Goal: Task Accomplishment & Management: Manage account settings

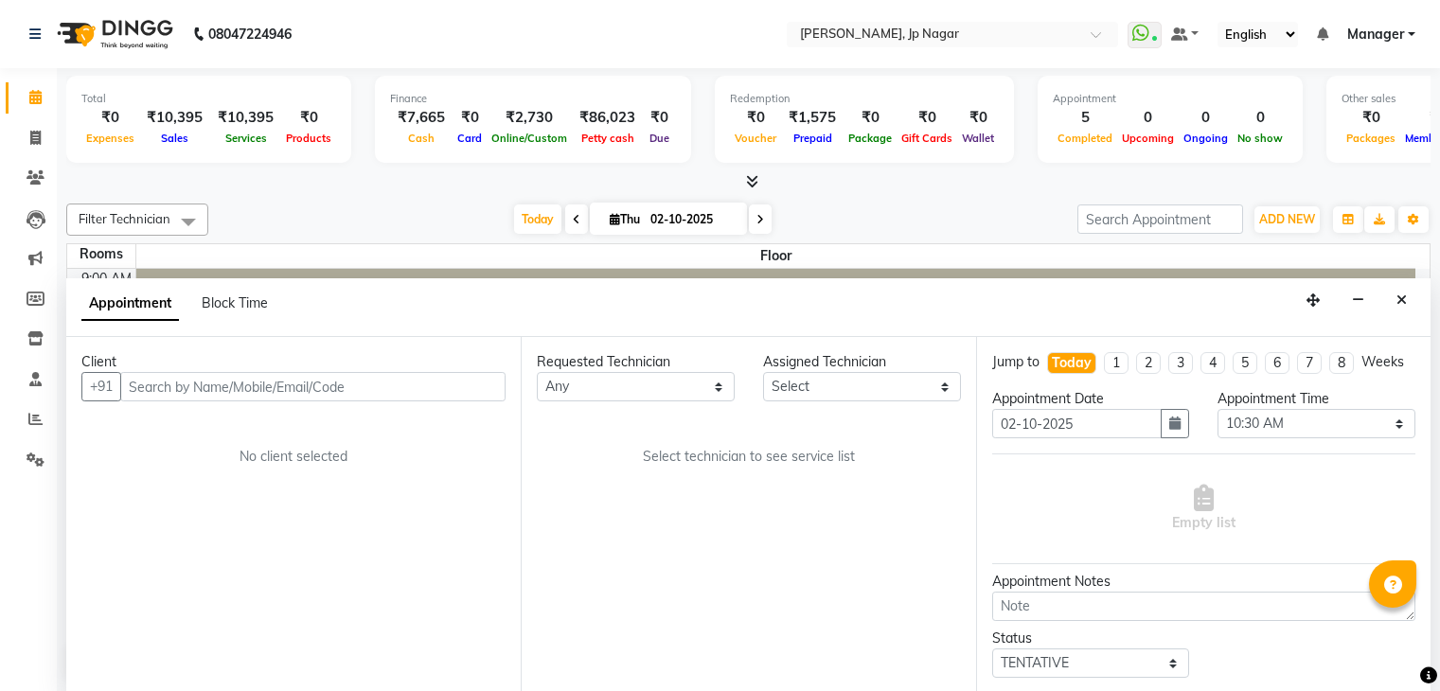
select select "630"
select select "tentative"
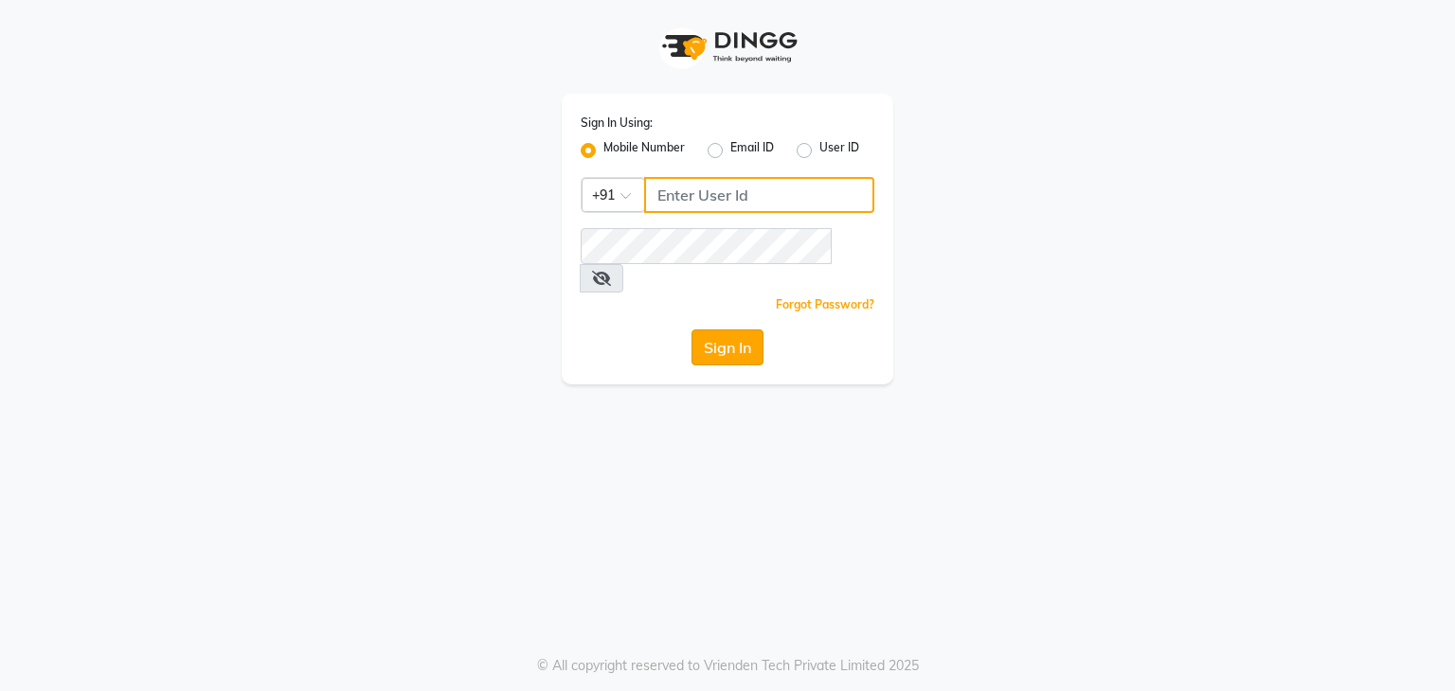
type input "9606817794"
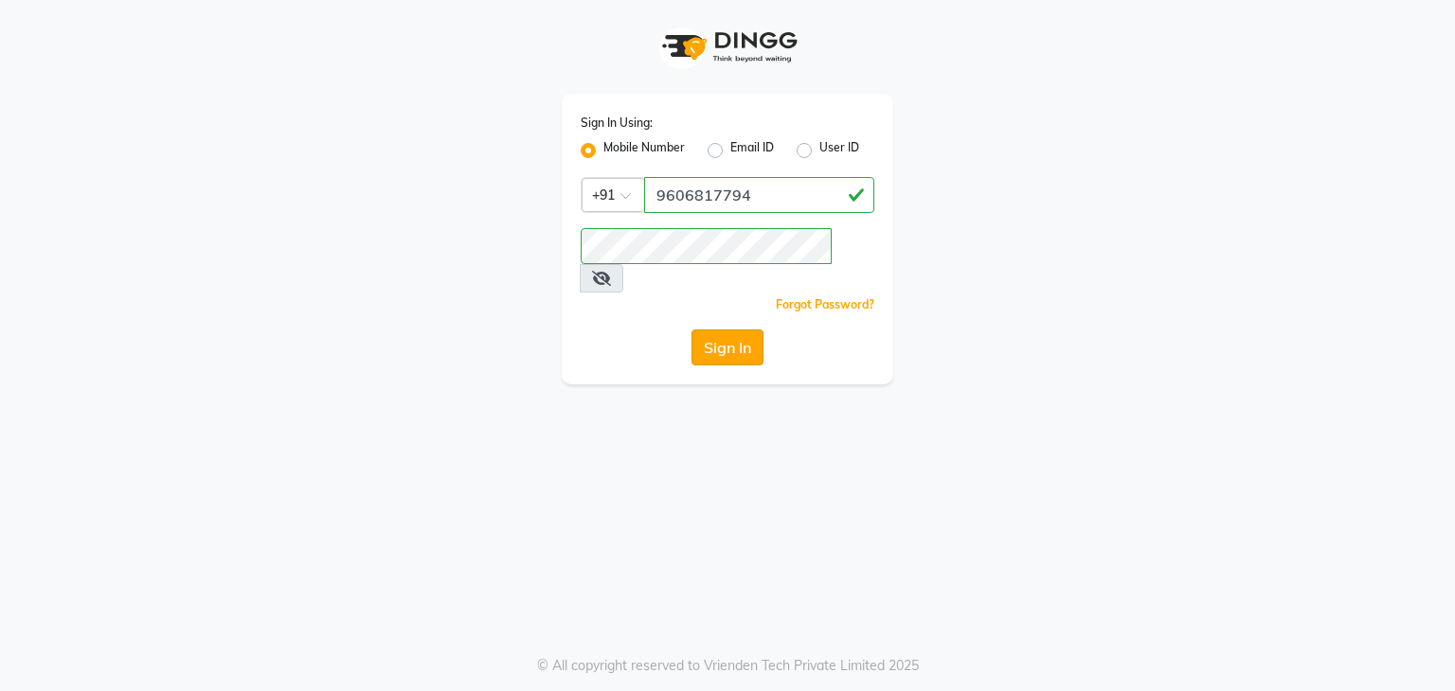
click at [707, 330] on button "Sign In" at bounding box center [727, 348] width 72 height 36
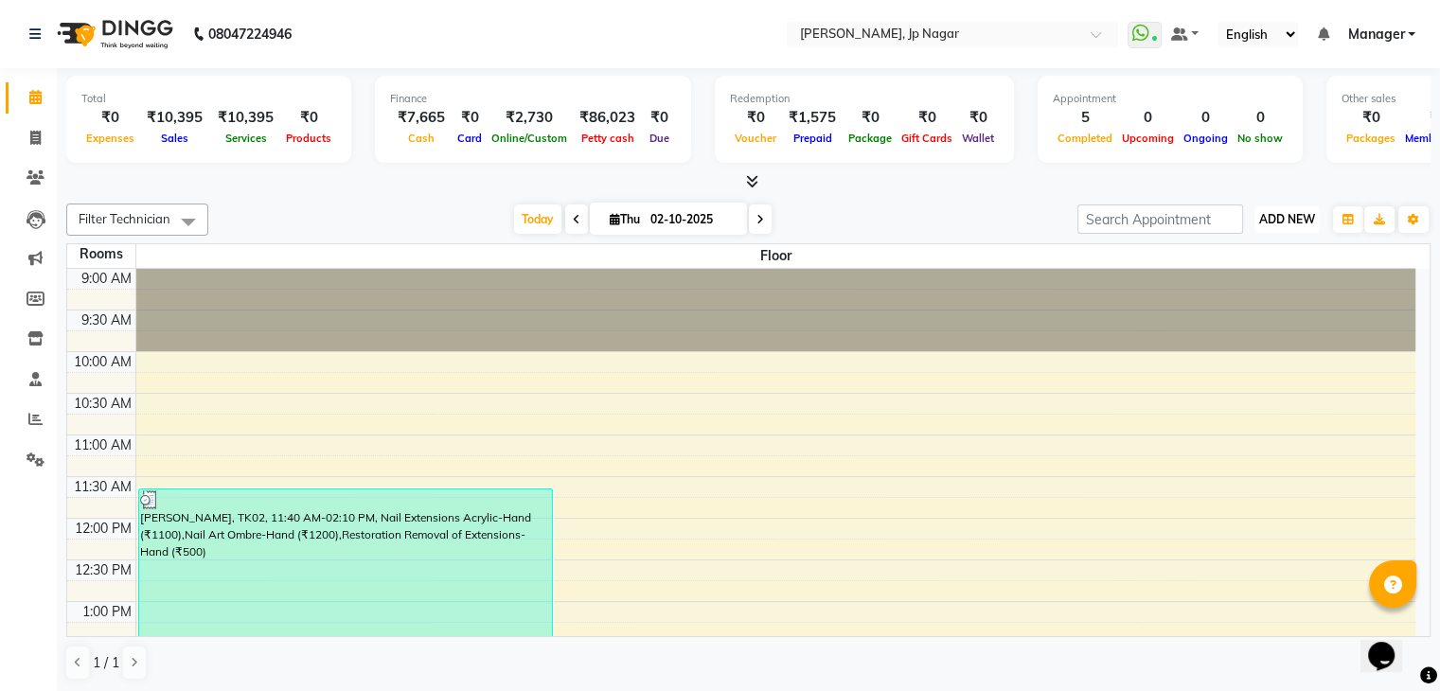
click at [1278, 222] on span "ADD NEW" at bounding box center [1288, 219] width 56 height 14
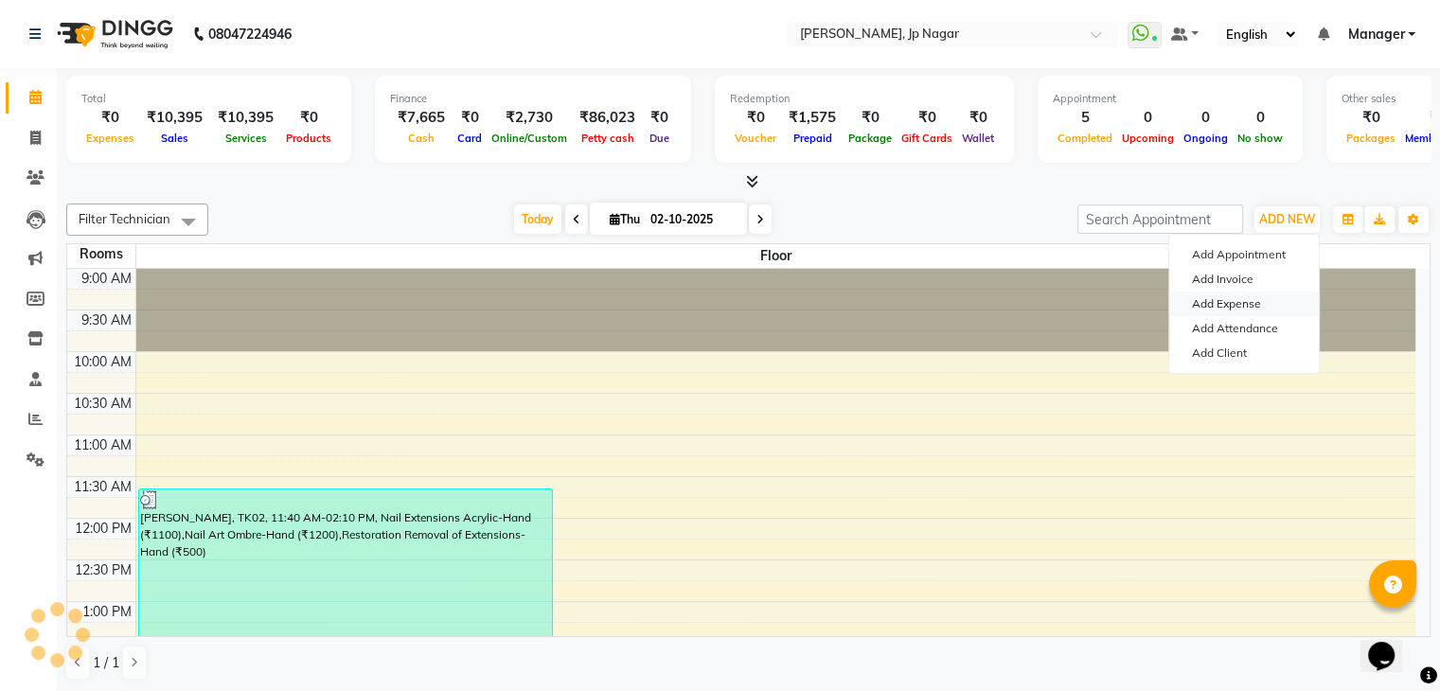
click at [1239, 300] on link "Add Expense" at bounding box center [1245, 304] width 150 height 25
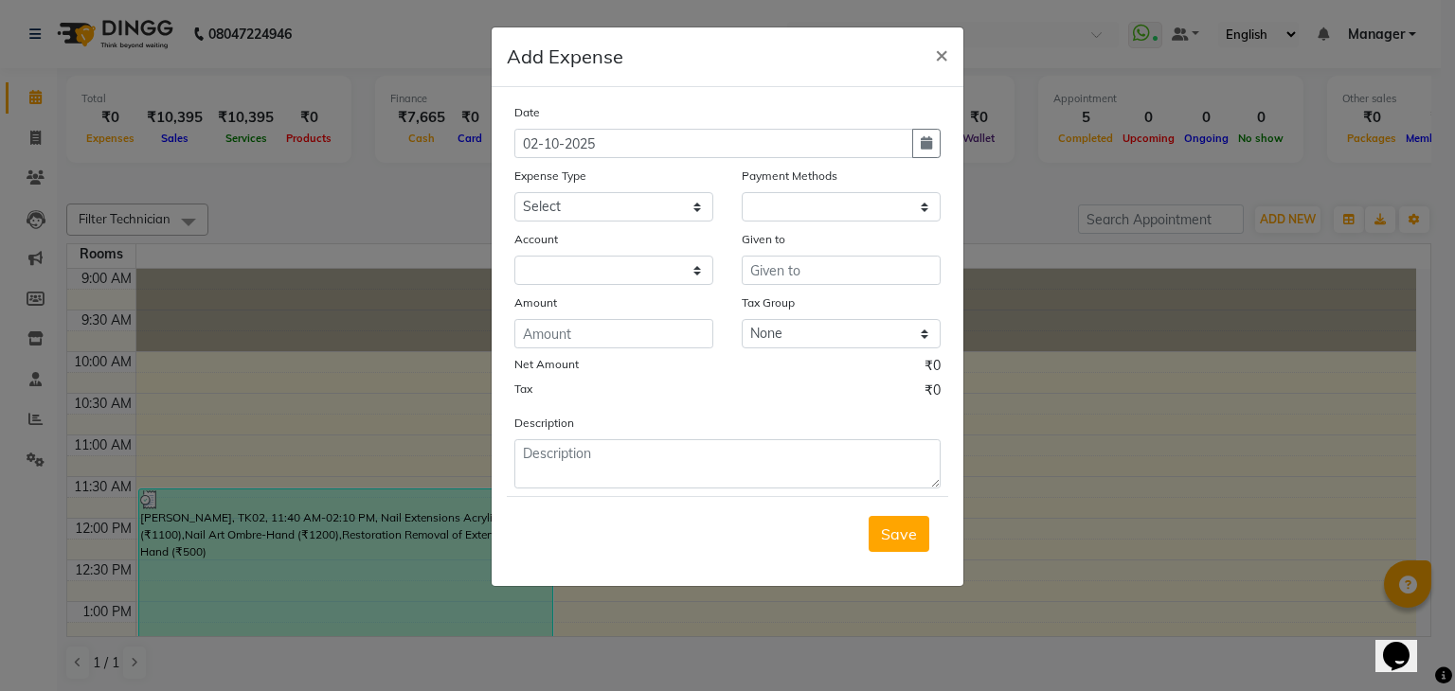
select select "1"
select select "5313"
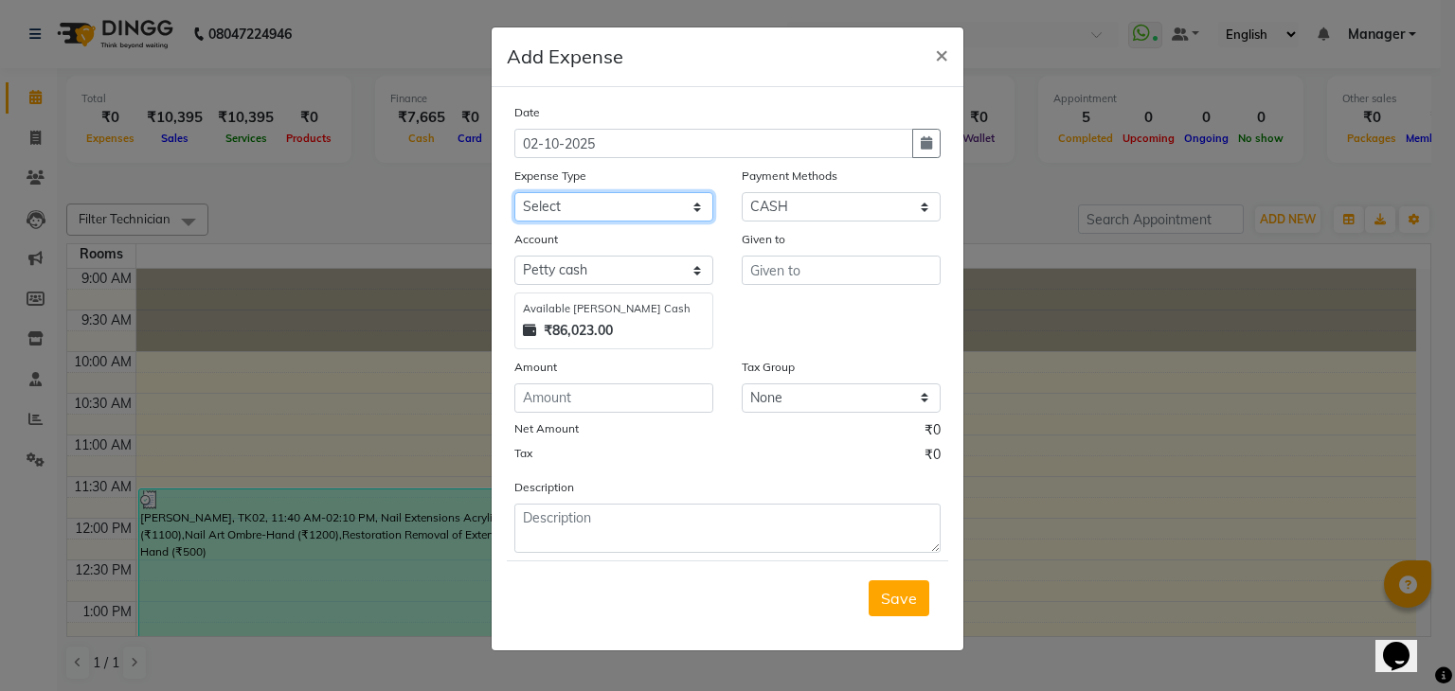
click at [554, 215] on select "Select acetone Advance Salary bank deposite Battery cell BBMP Beauty products B…" at bounding box center [613, 206] width 199 height 29
click at [582, 205] on select "Select acetone Advance Salary bank deposite Battery cell BBMP Beauty products B…" at bounding box center [613, 206] width 199 height 29
select select "17035"
click at [514, 194] on select "Select acetone Advance Salary bank deposite Battery cell BBMP Beauty products B…" at bounding box center [613, 206] width 199 height 29
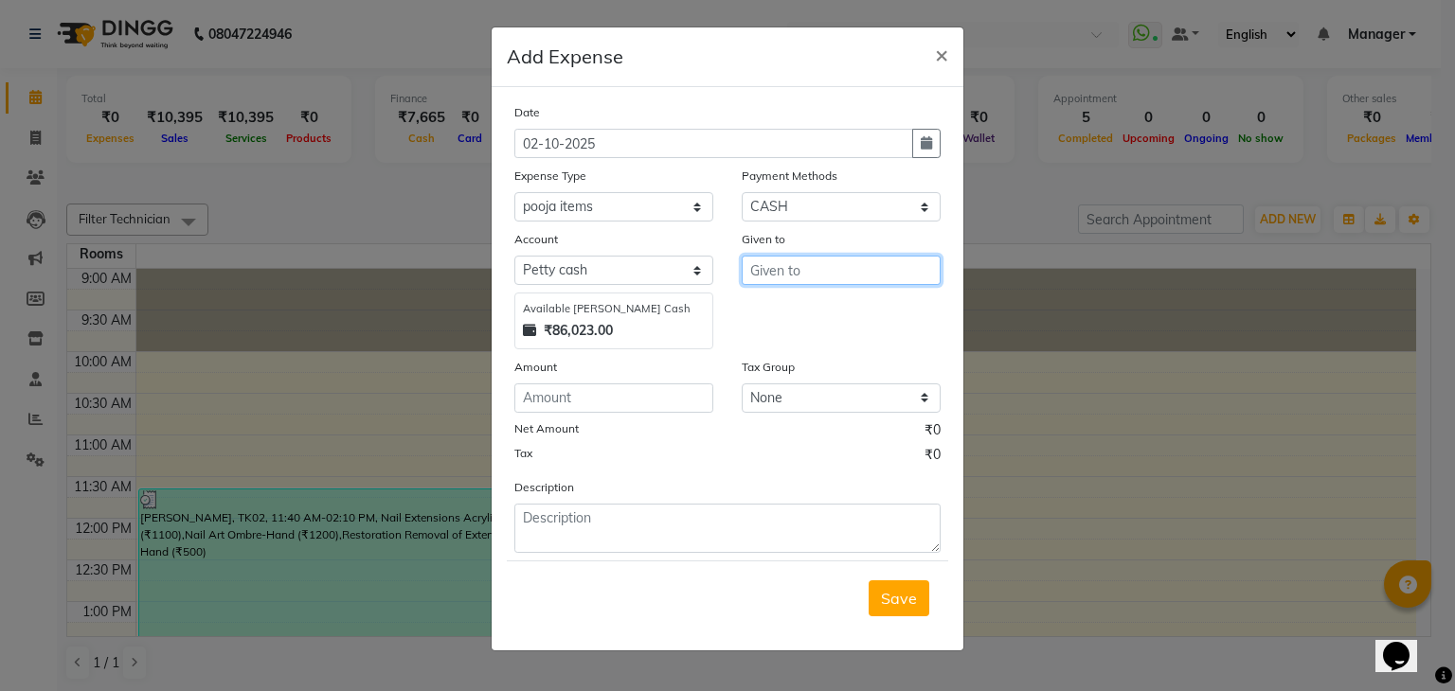
click at [822, 266] on input "text" at bounding box center [841, 270] width 199 height 29
type input "Laxmi"
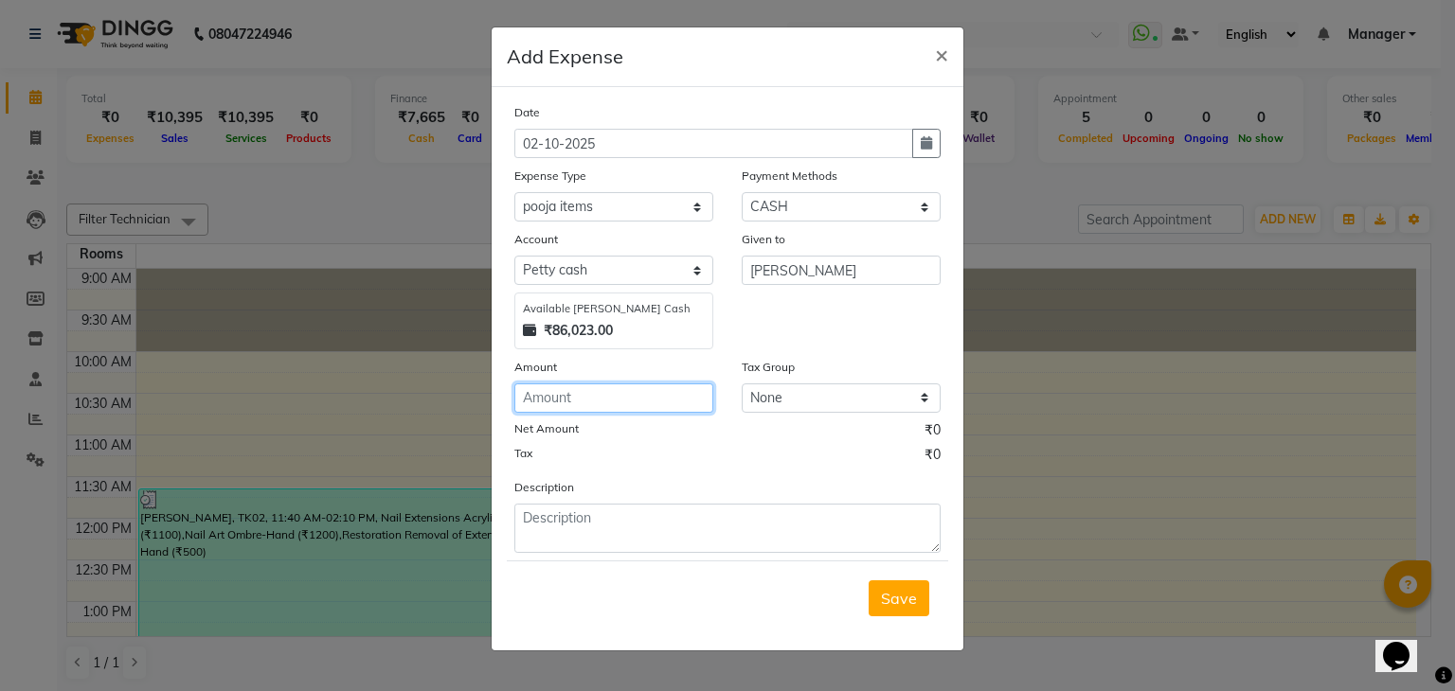
click at [566, 399] on input "number" at bounding box center [613, 398] width 199 height 29
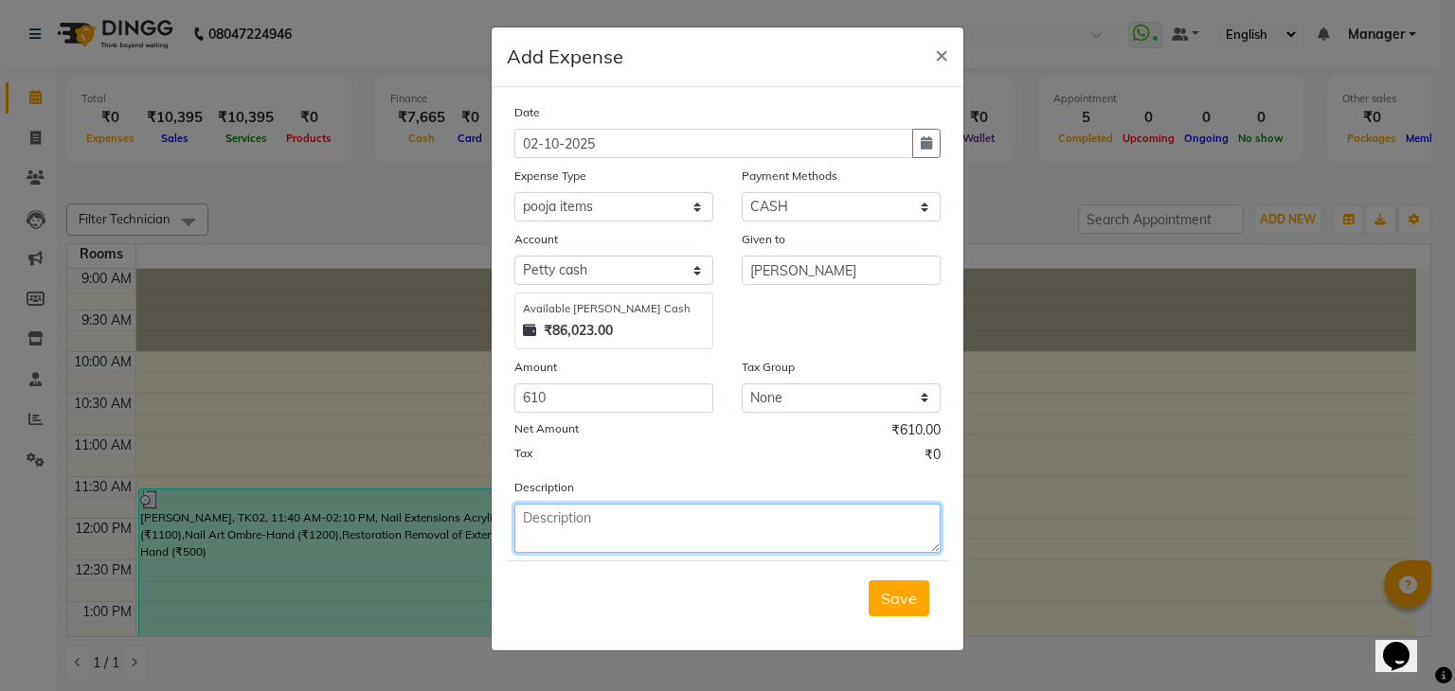
click at [587, 540] on textarea at bounding box center [727, 528] width 426 height 49
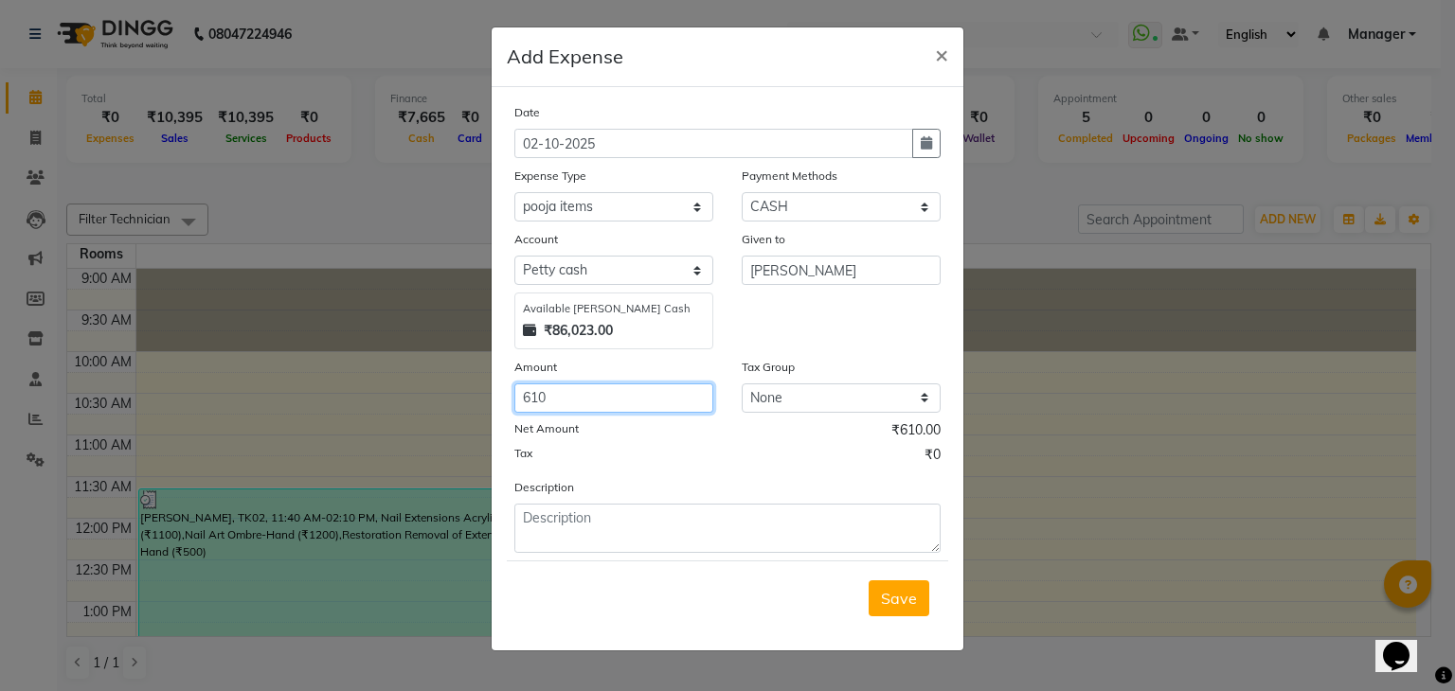
click at [597, 406] on input "610" at bounding box center [613, 398] width 199 height 29
type input "6"
type input "980"
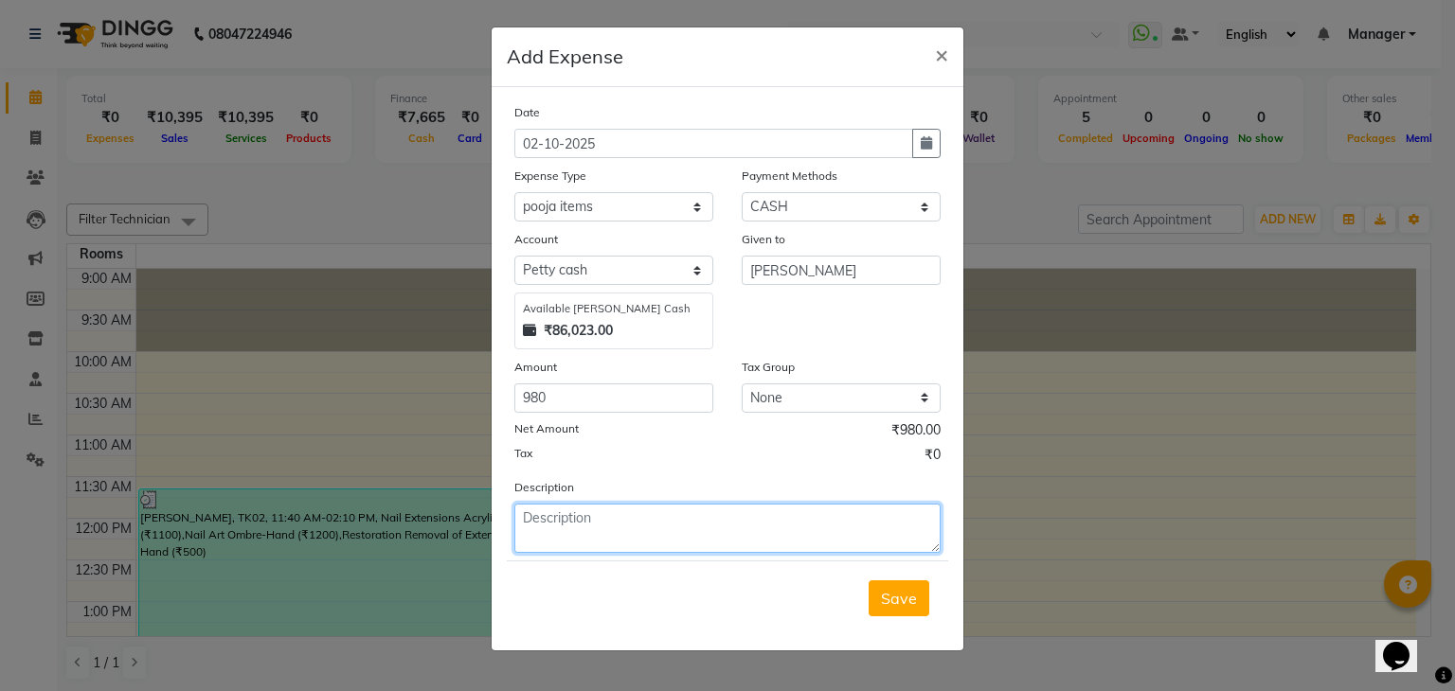
click at [534, 519] on textarea at bounding box center [727, 528] width 426 height 49
type textarea "fruites pumkin flower sweets rangoli bindi lemon mixture"
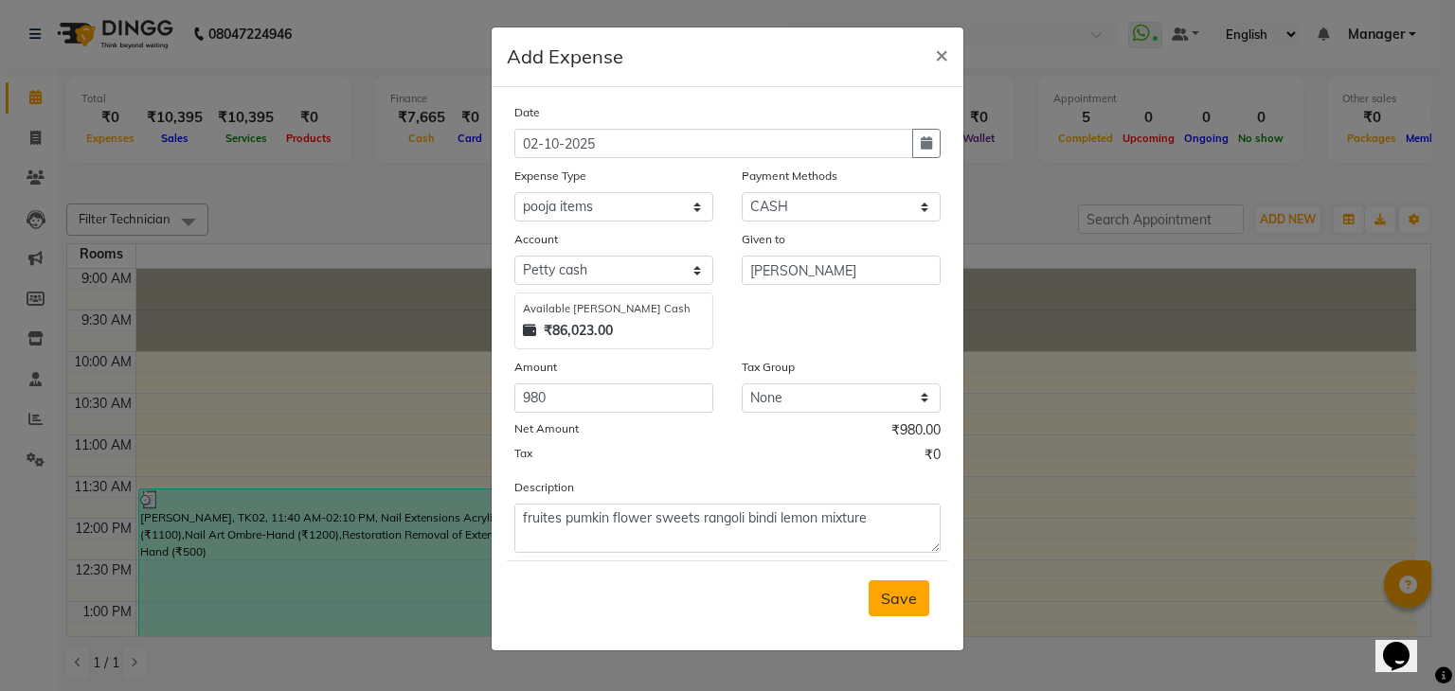
click at [891, 602] on span "Save" at bounding box center [899, 598] width 36 height 19
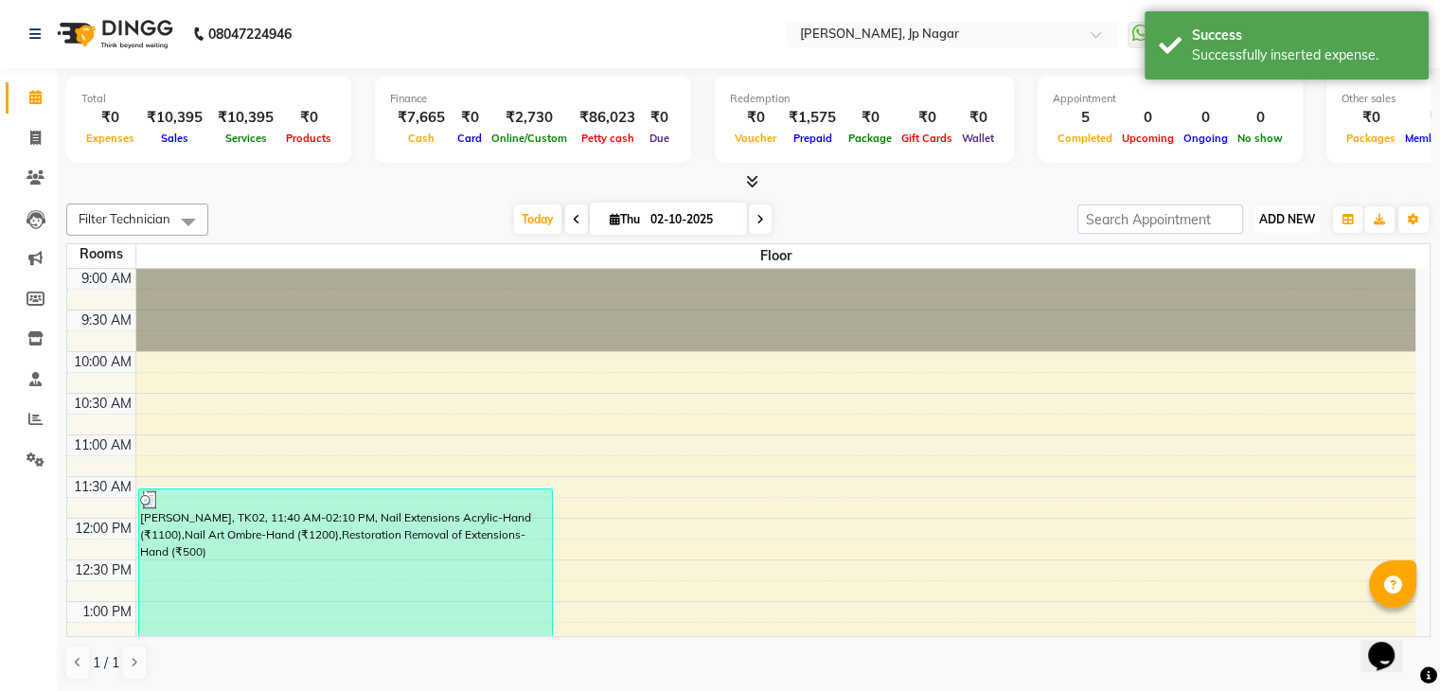
click at [1281, 212] on span "ADD NEW" at bounding box center [1288, 219] width 56 height 14
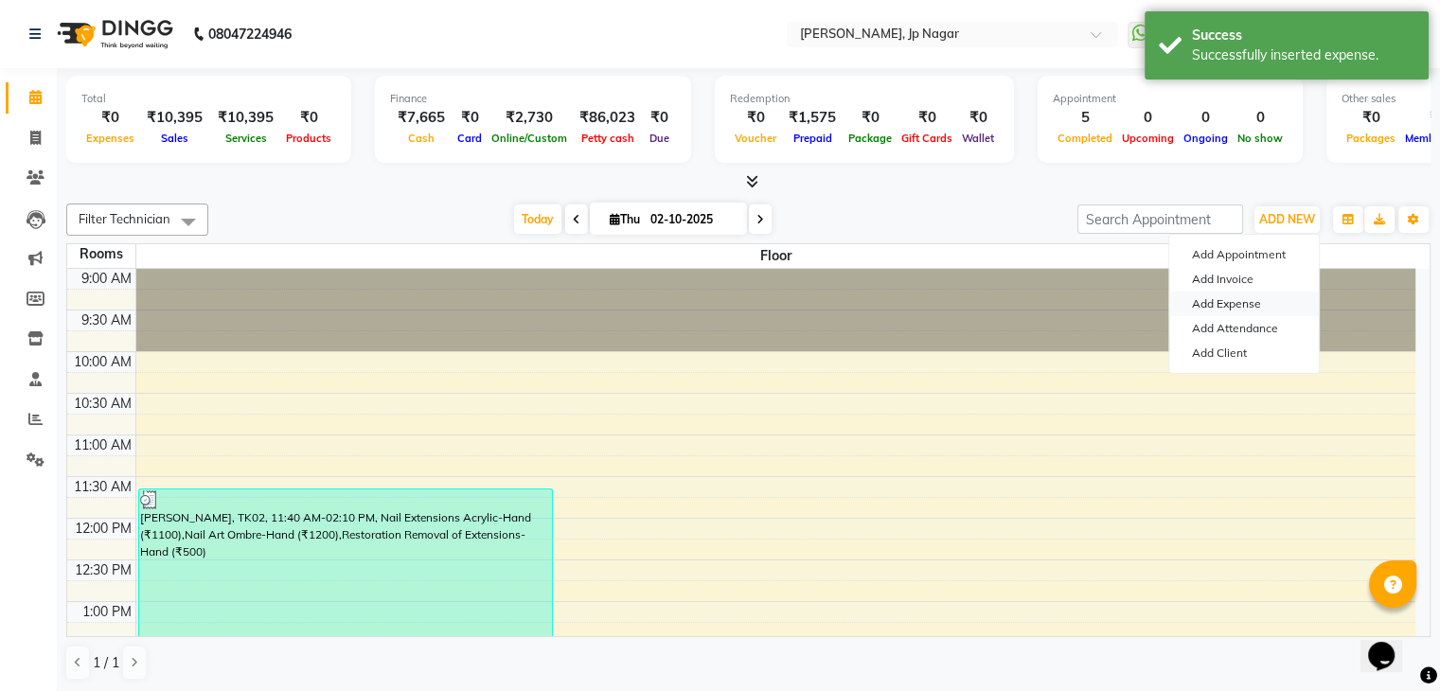
click at [1251, 300] on link "Add Expense" at bounding box center [1245, 304] width 150 height 25
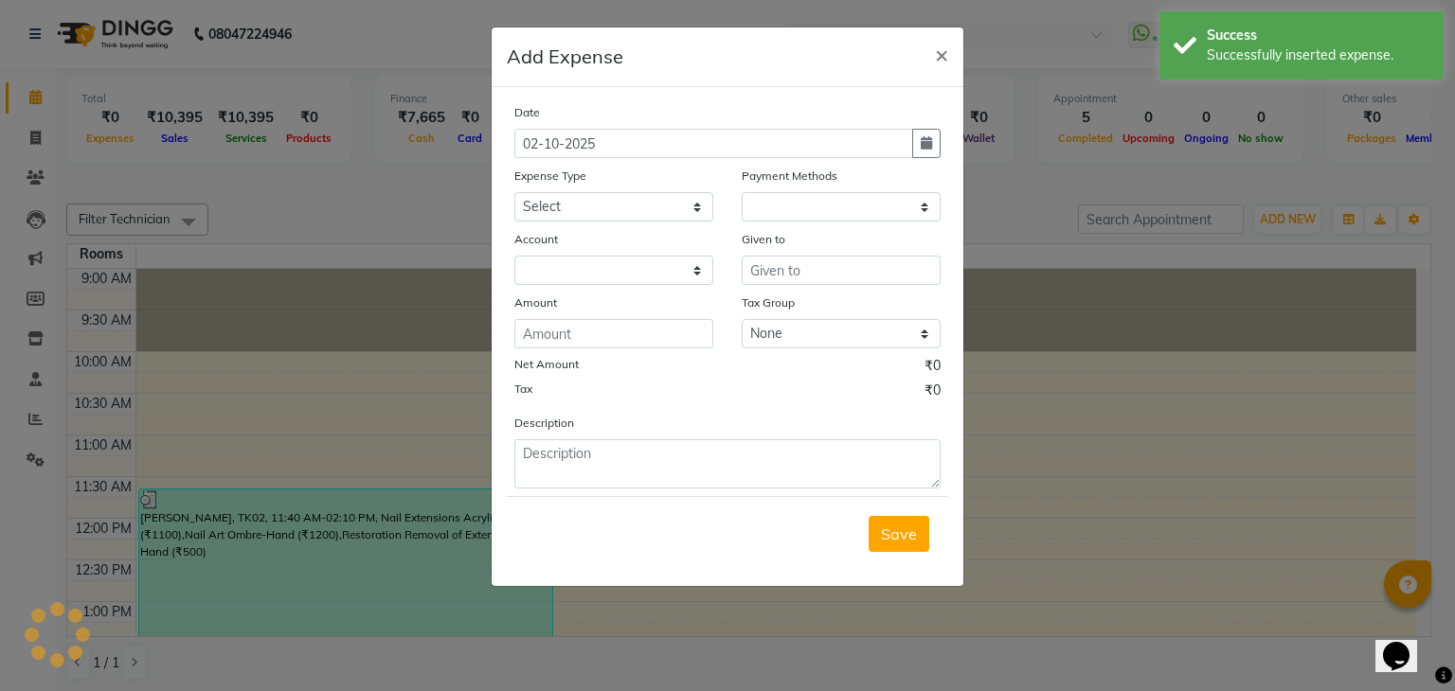
select select "1"
select select "5313"
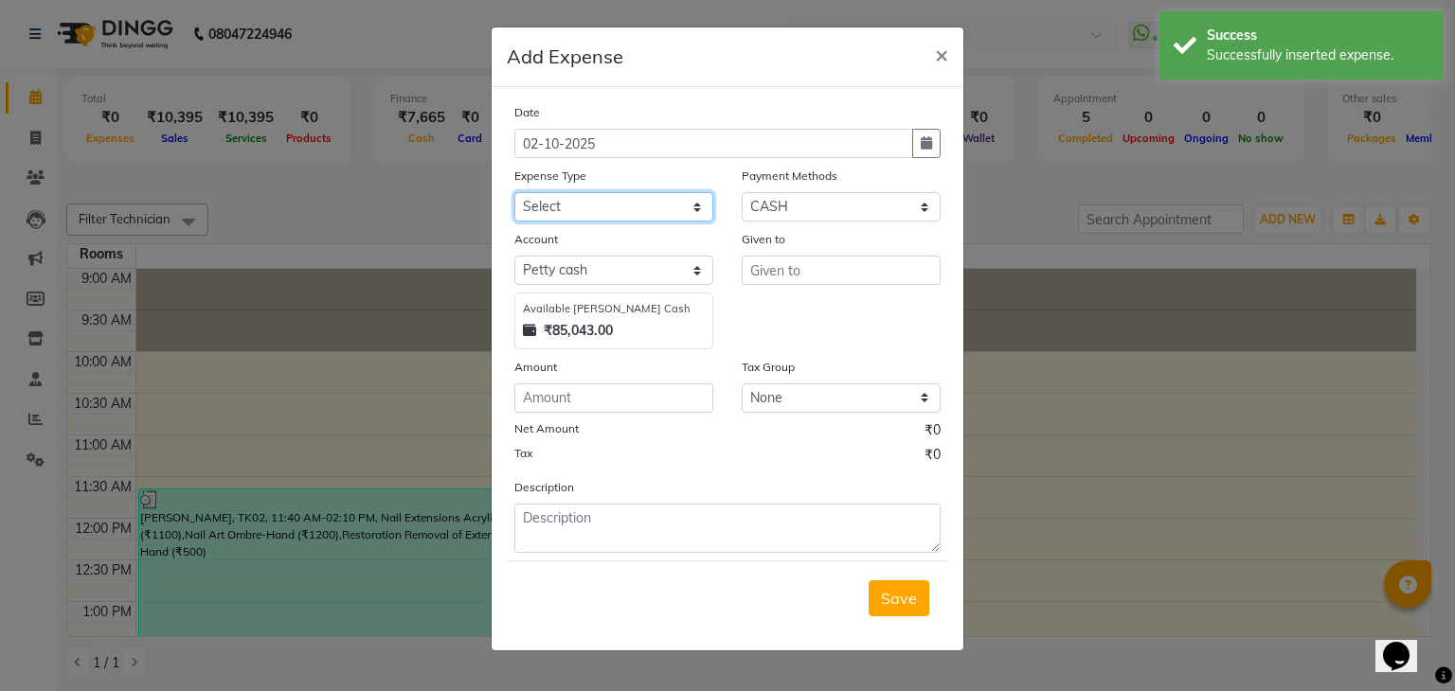
click at [676, 218] on select "Select acetone Advance Salary bank deposite Battery cell BBMP Beauty products B…" at bounding box center [613, 206] width 199 height 29
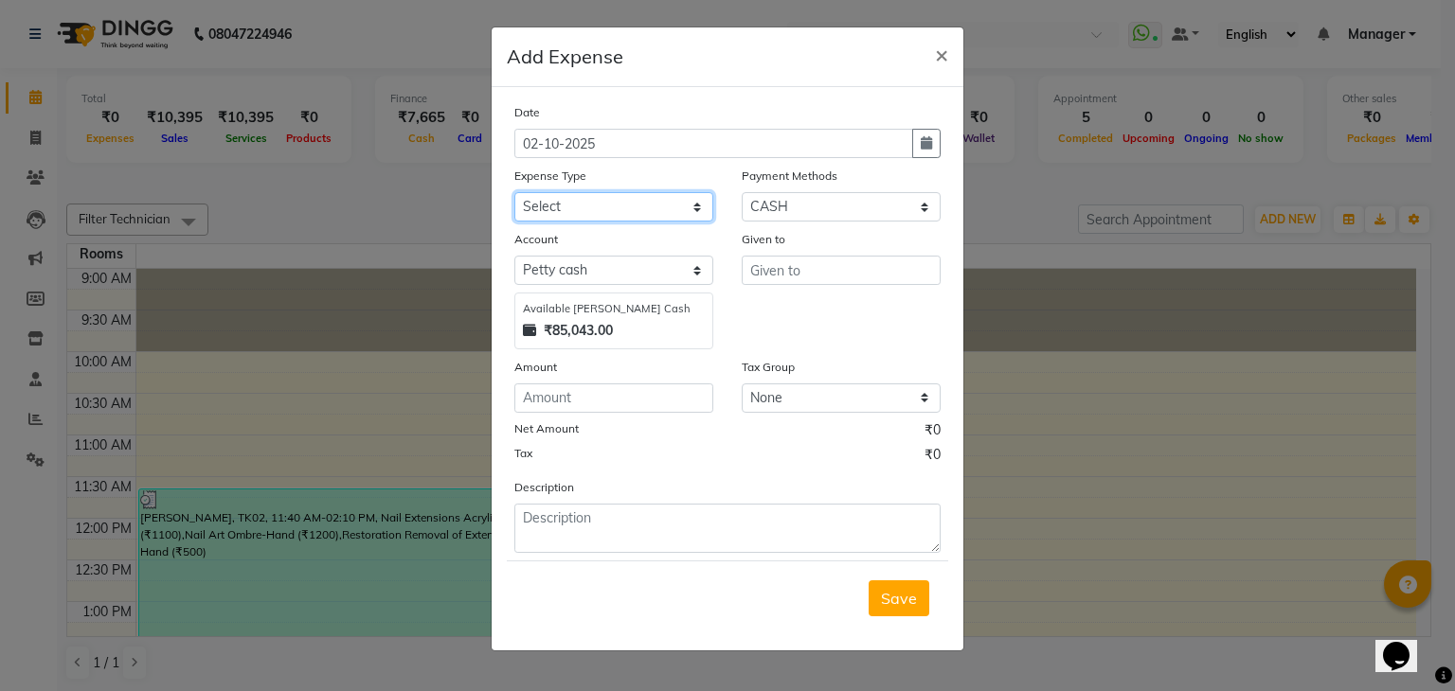
select select "16936"
click at [665, 216] on select "Select acetone Advance Salary bank deposite Battery cell BBMP Beauty products B…" at bounding box center [613, 206] width 199 height 29
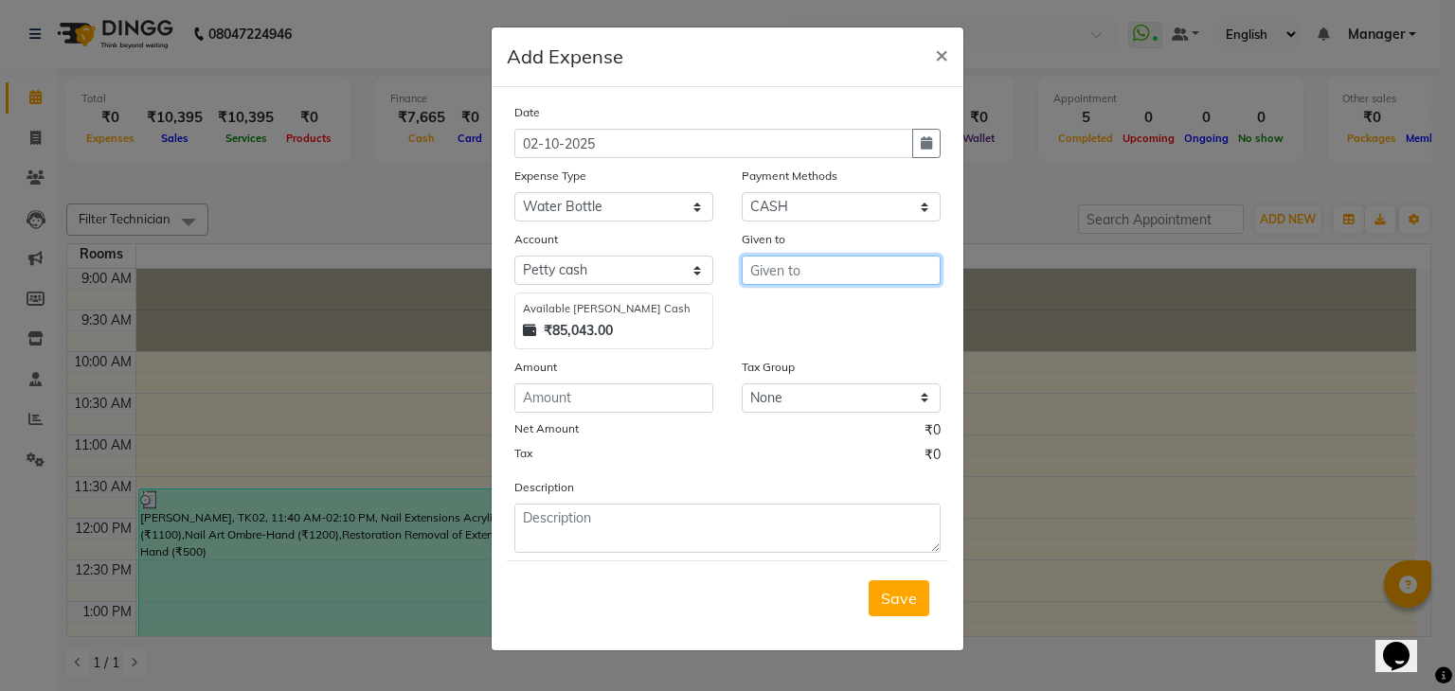
click at [774, 262] on input "text" at bounding box center [841, 270] width 199 height 29
type input "laxmi"
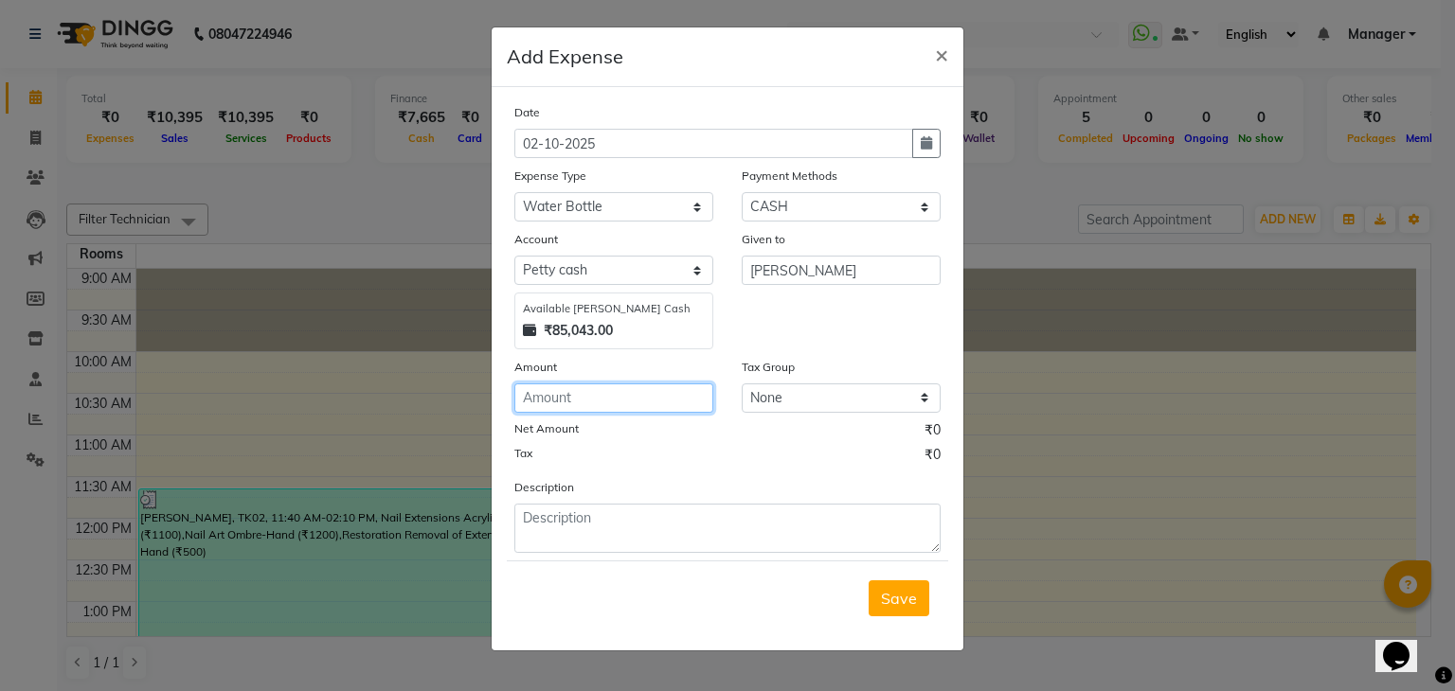
click at [636, 399] on input "number" at bounding box center [613, 398] width 199 height 29
type input "672"
click at [882, 594] on span "Save" at bounding box center [899, 598] width 36 height 19
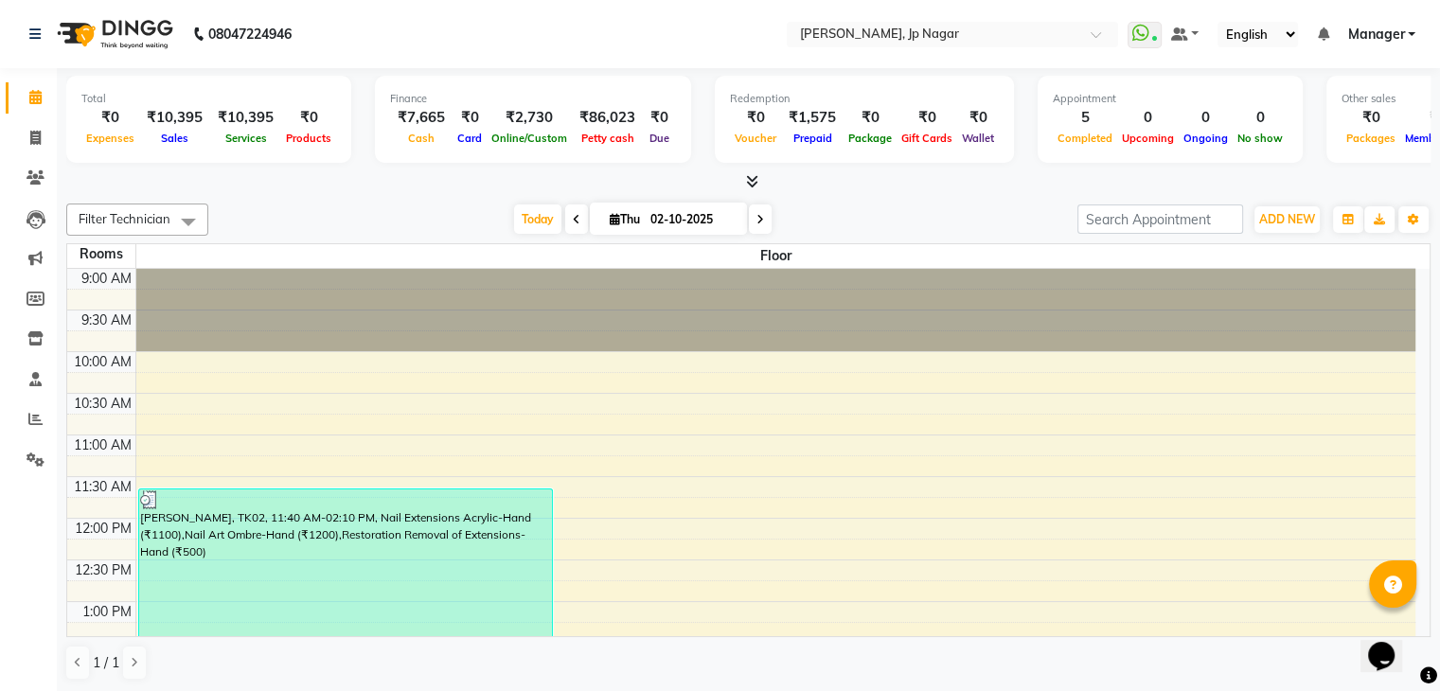
click at [750, 178] on icon at bounding box center [752, 181] width 12 height 14
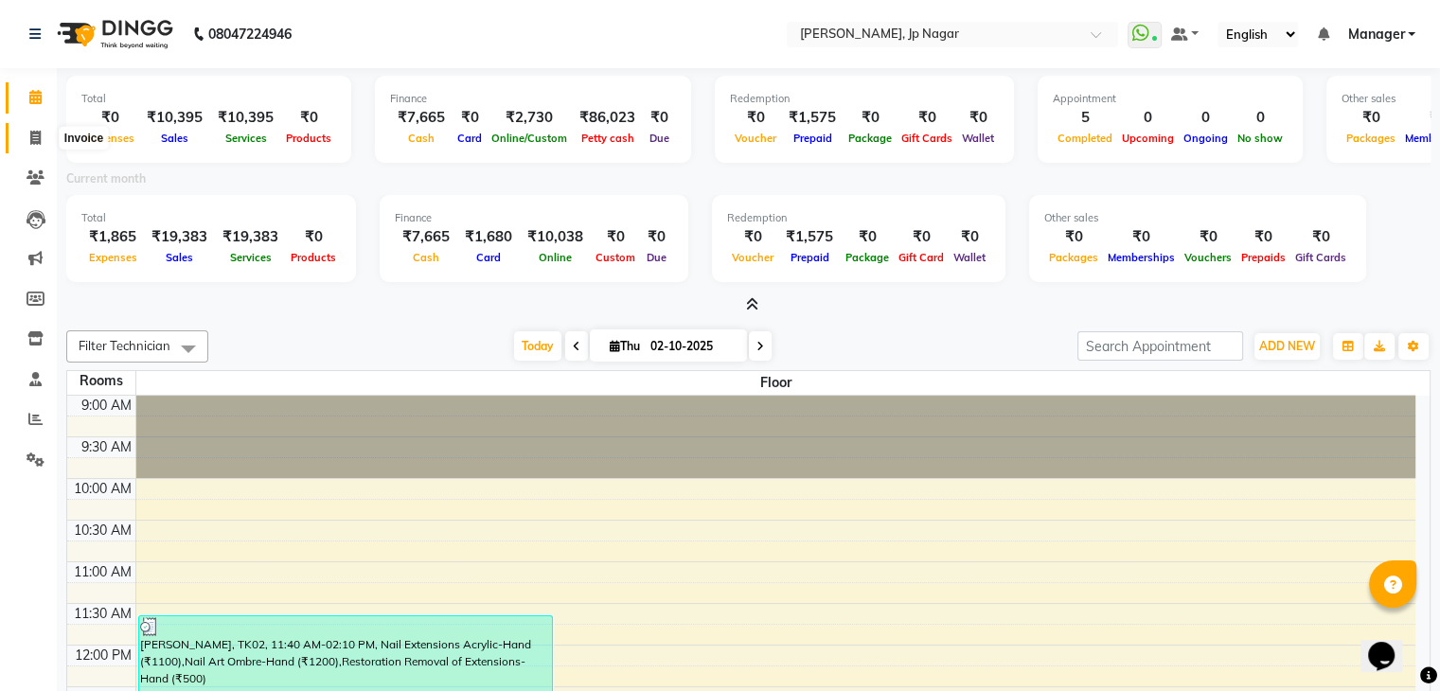
click at [43, 134] on span at bounding box center [35, 139] width 33 height 22
select select "6318"
select select "service"
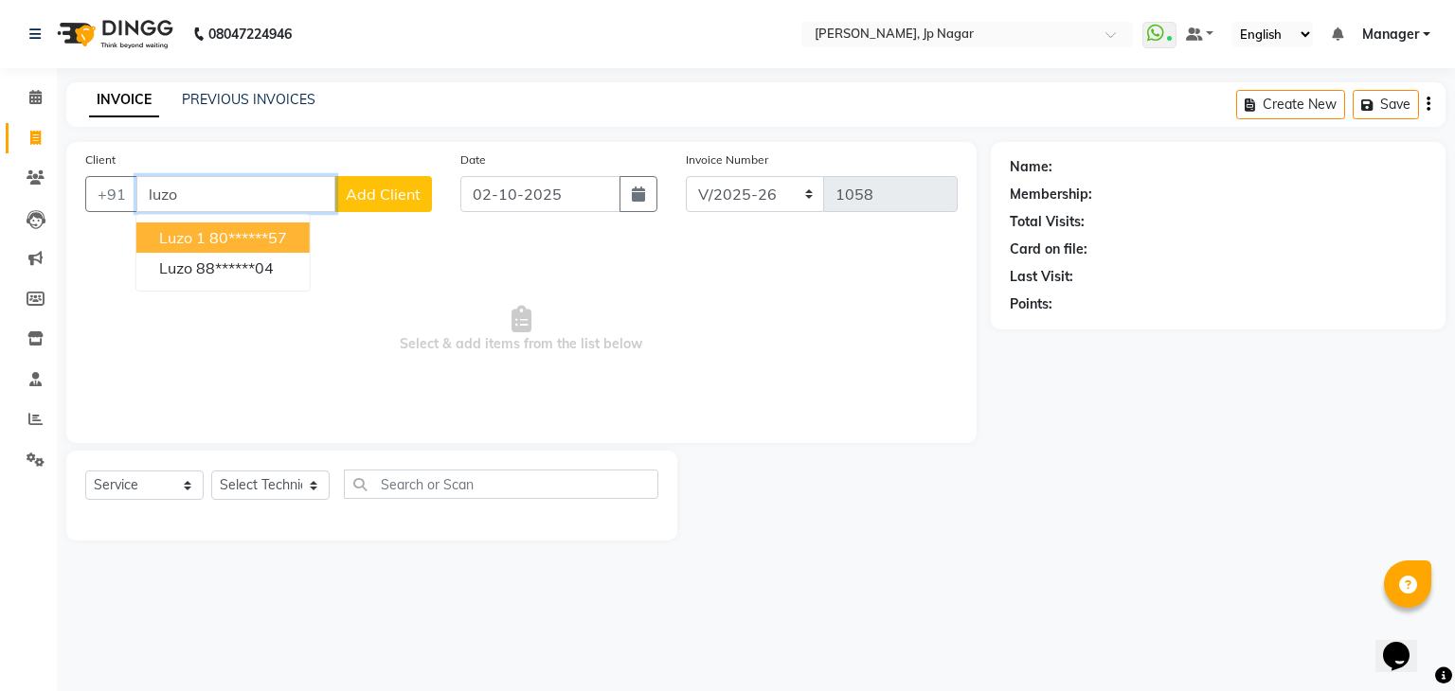
click at [240, 236] on ngb-highlight "80******57" at bounding box center [248, 237] width 78 height 19
type input "80******57"
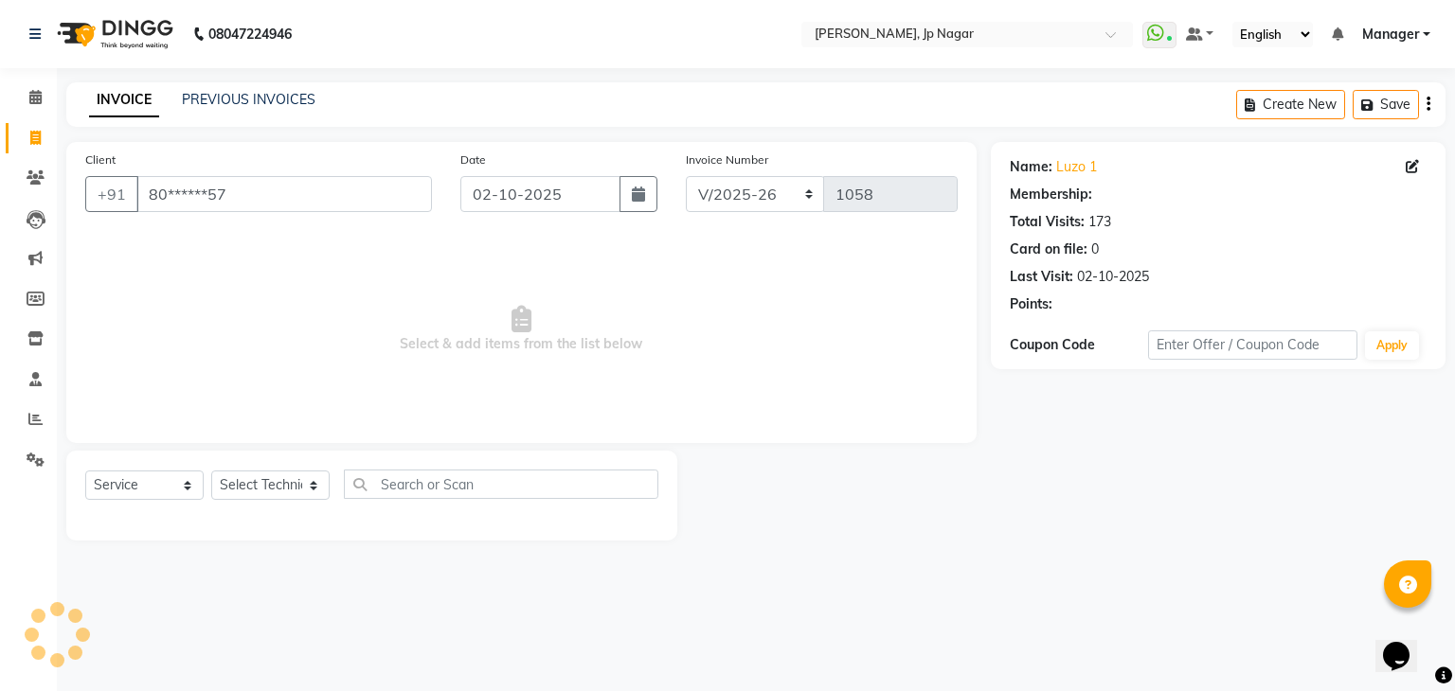
select select "1: Object"
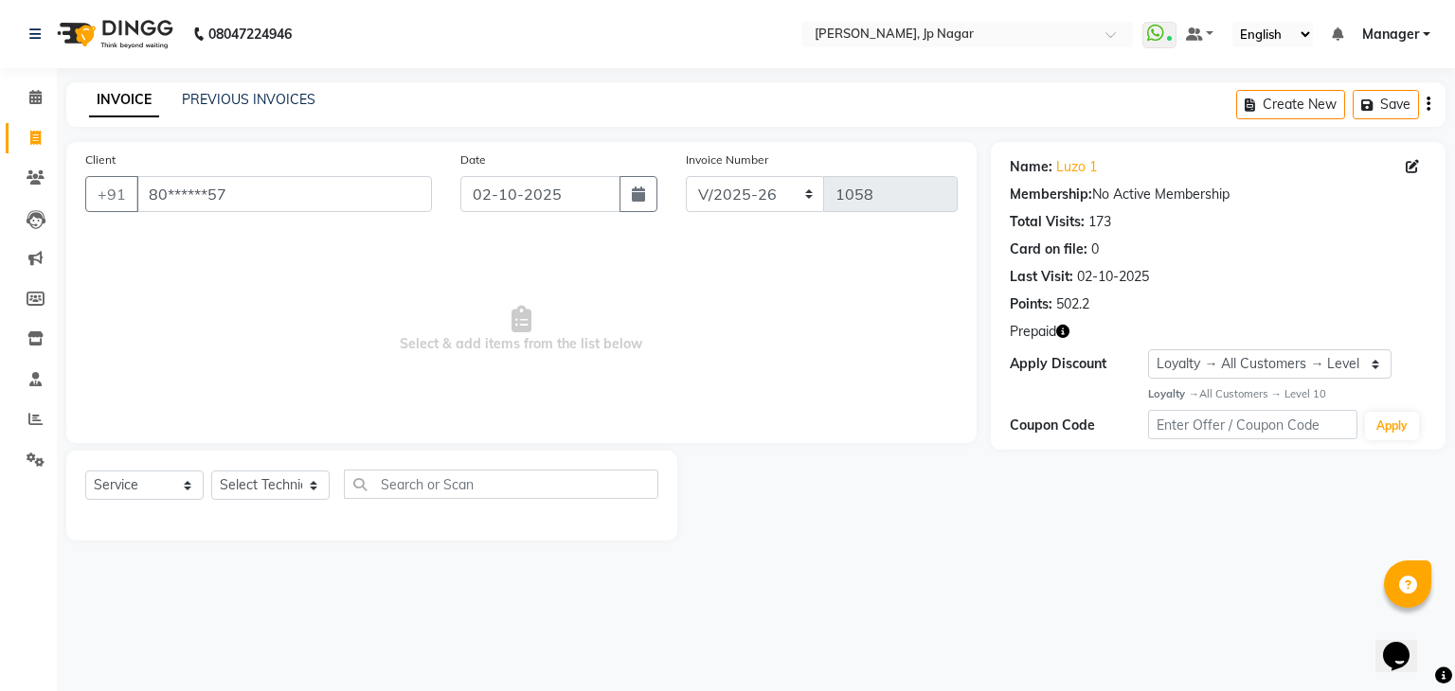
click at [1064, 331] on icon "button" at bounding box center [1062, 331] width 13 height 13
click at [38, 94] on icon at bounding box center [35, 97] width 12 height 14
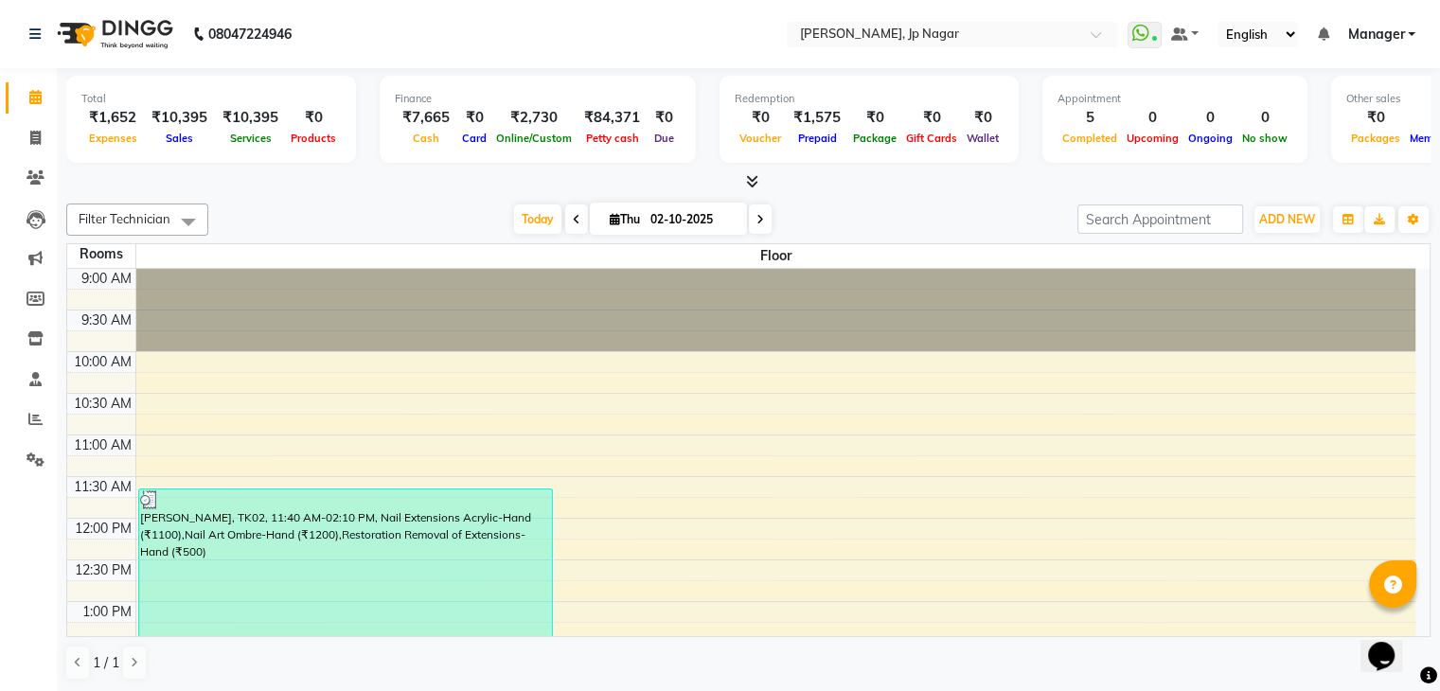
click at [756, 180] on icon at bounding box center [752, 181] width 12 height 14
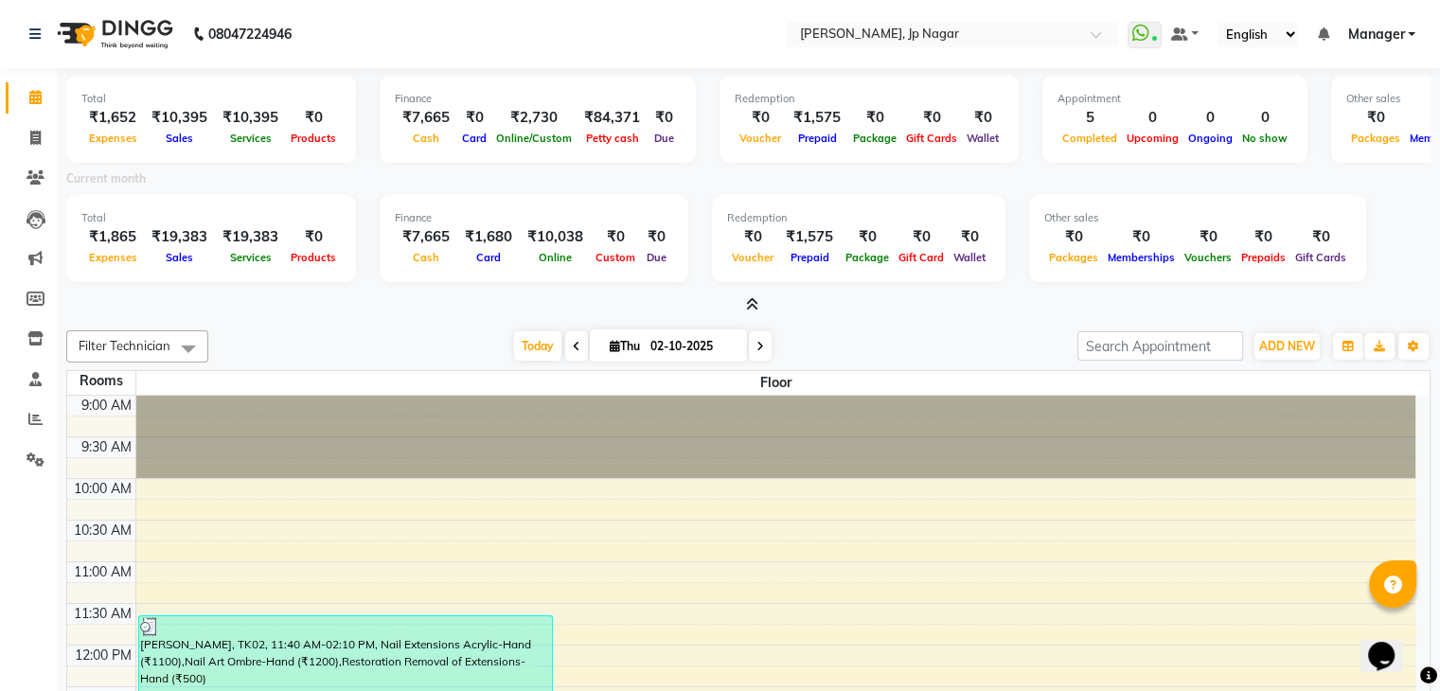
click at [401, 349] on div "Today Thu 02-10-2025" at bounding box center [643, 346] width 850 height 28
click at [1299, 344] on span "ADD NEW" at bounding box center [1288, 346] width 56 height 14
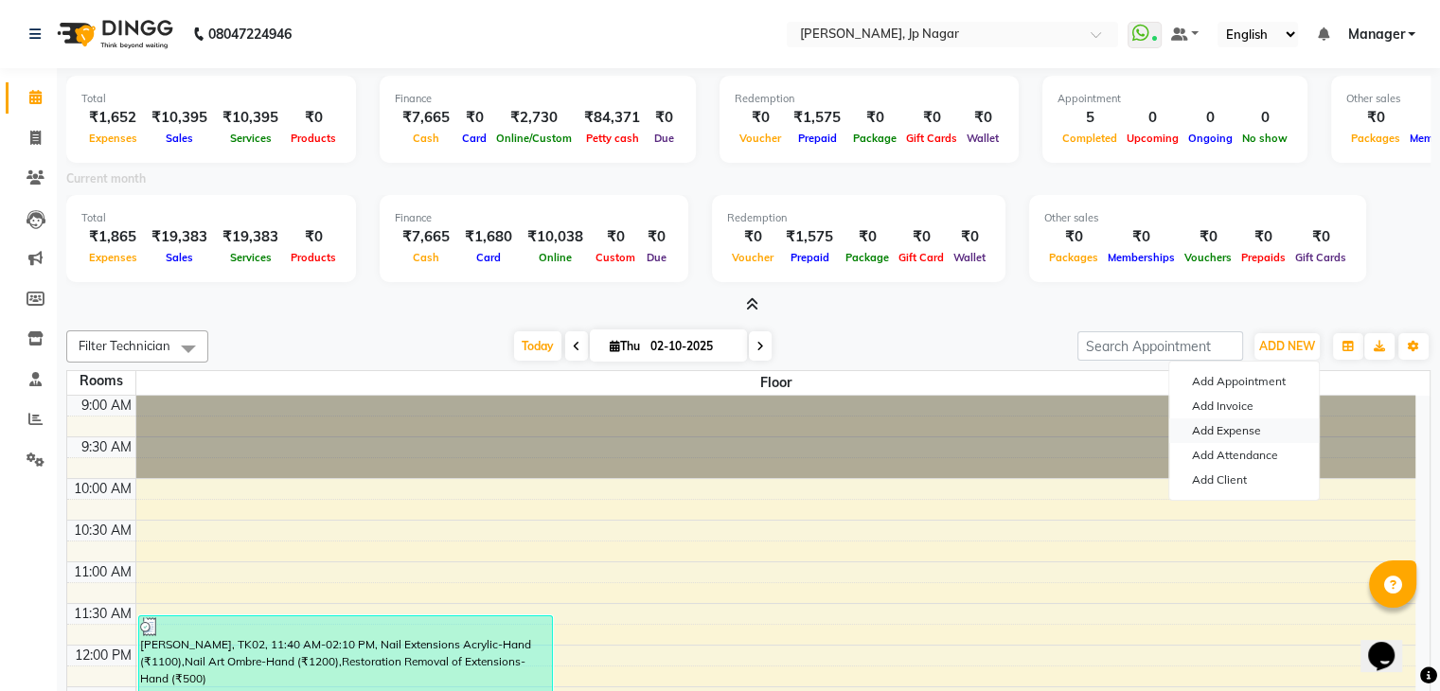
click at [1251, 425] on link "Add Expense" at bounding box center [1245, 431] width 150 height 25
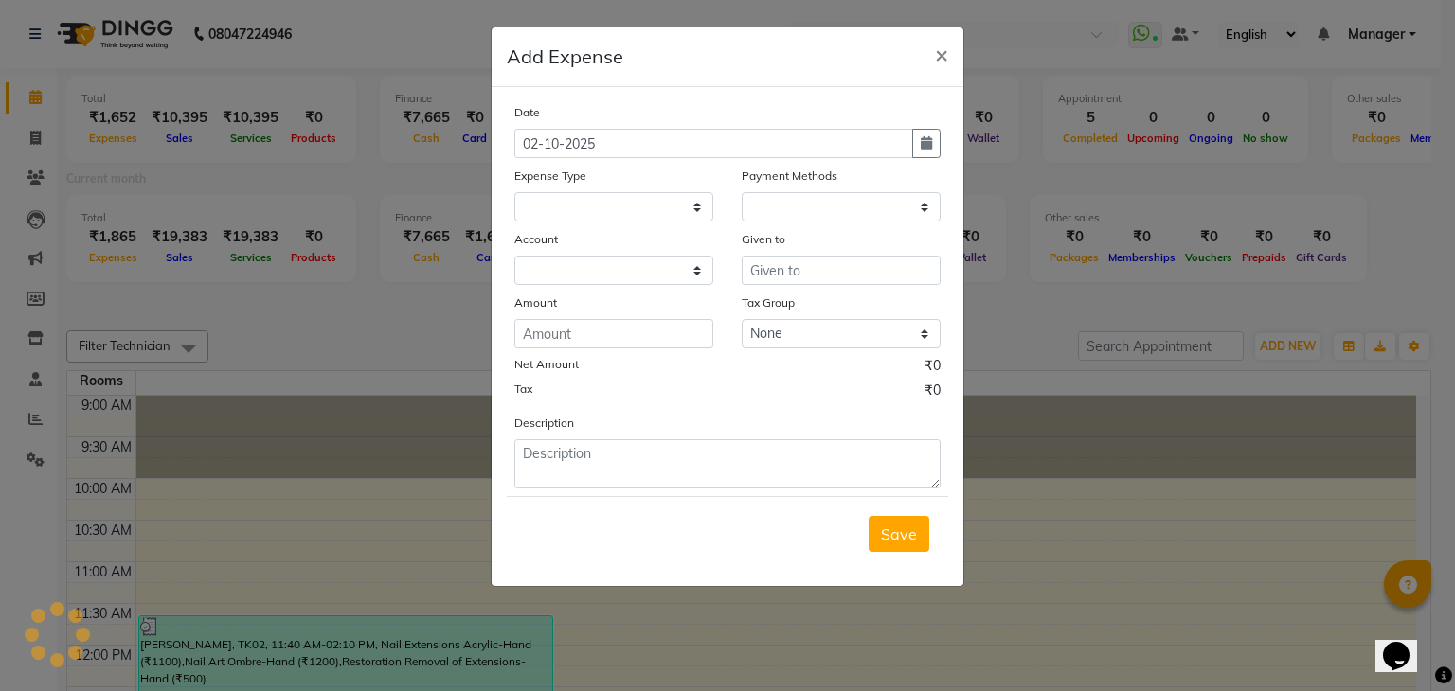
select select
select select "1"
select select "5313"
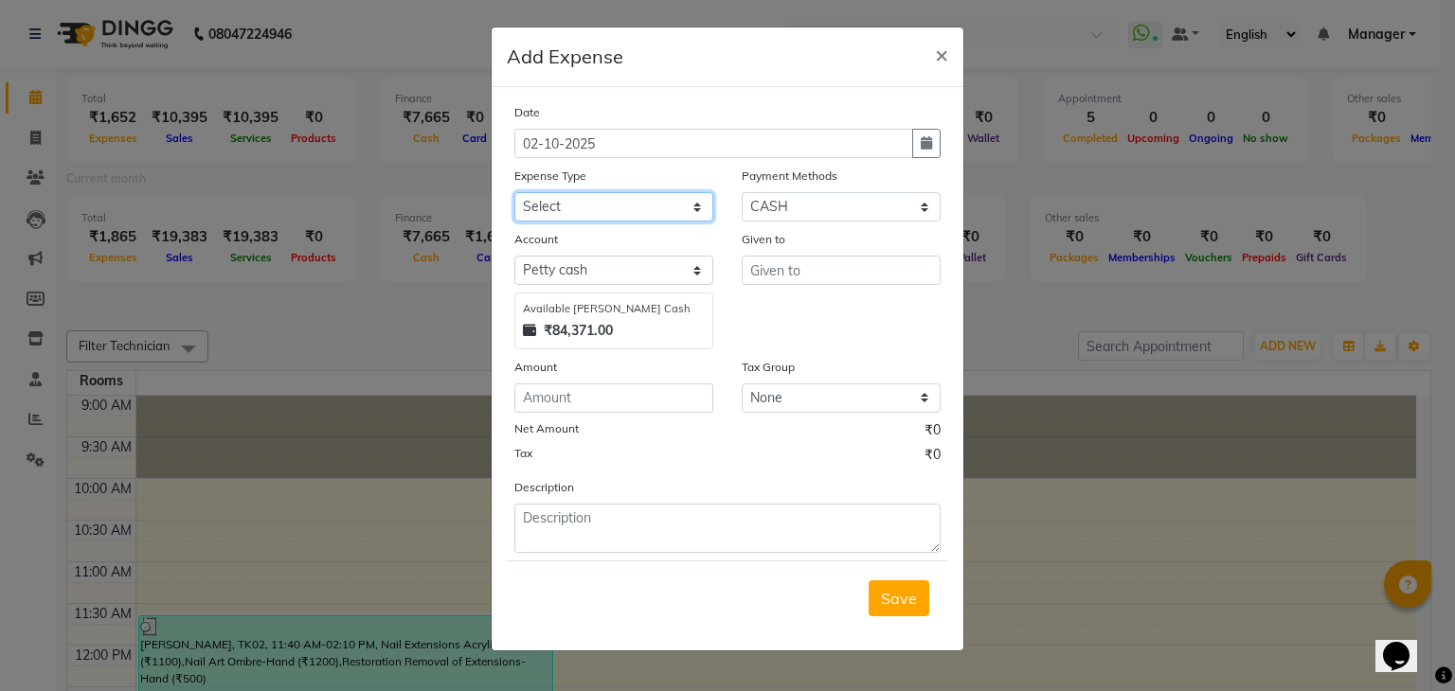
click at [601, 211] on select "Select acetone Advance Salary bank deposite Battery cell BBMP Beauty products B…" at bounding box center [613, 206] width 199 height 29
select select "21438"
click at [514, 194] on select "Select acetone Advance Salary bank deposite Battery cell BBMP Beauty products B…" at bounding box center [613, 206] width 199 height 29
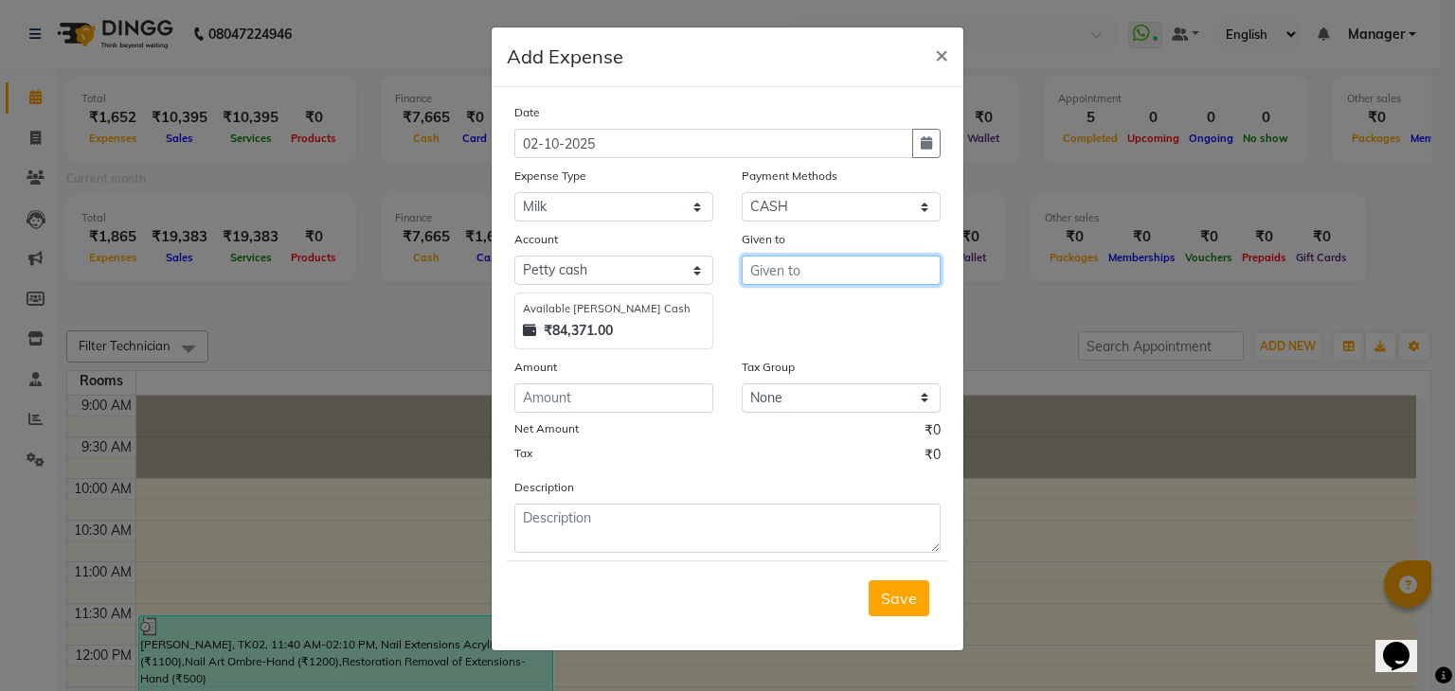
click at [843, 274] on input "text" at bounding box center [841, 270] width 199 height 29
type input "laxmi"
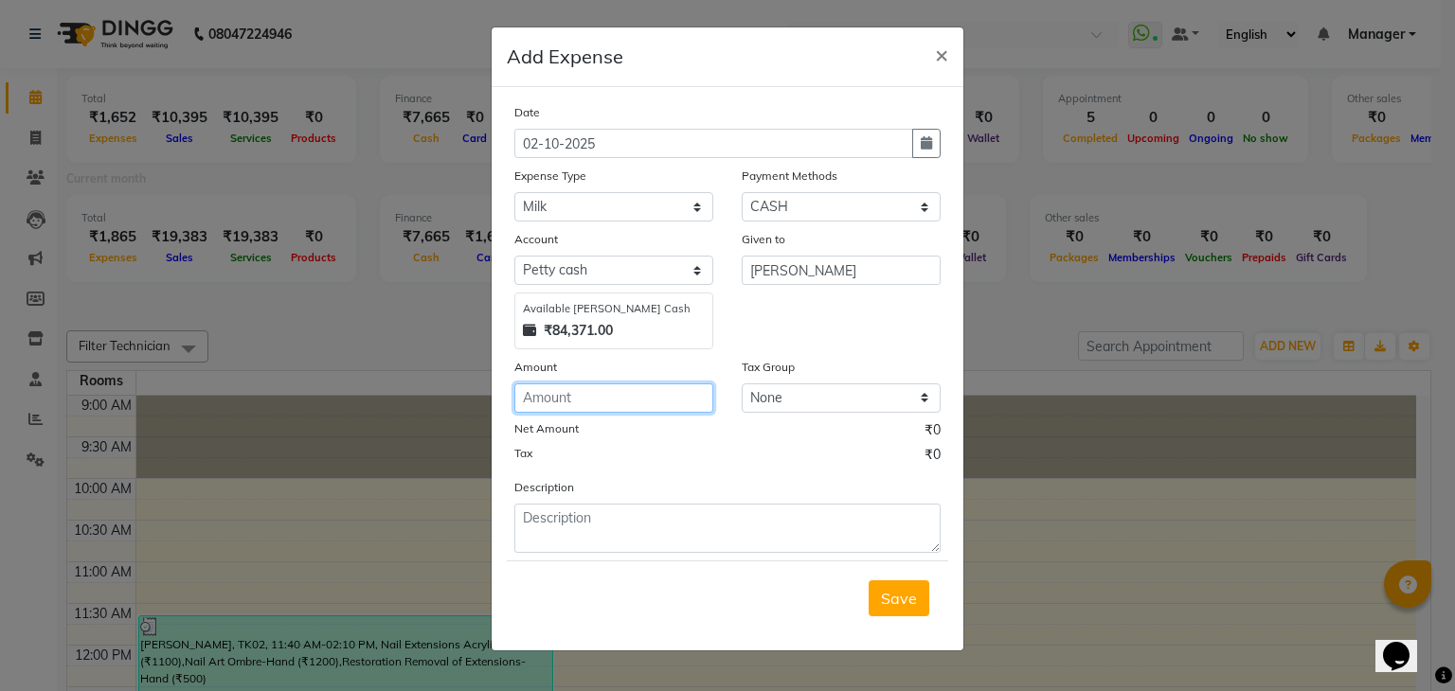
click at [589, 405] on input "number" at bounding box center [613, 398] width 199 height 29
type input "74"
click at [907, 599] on span "Save" at bounding box center [899, 598] width 36 height 19
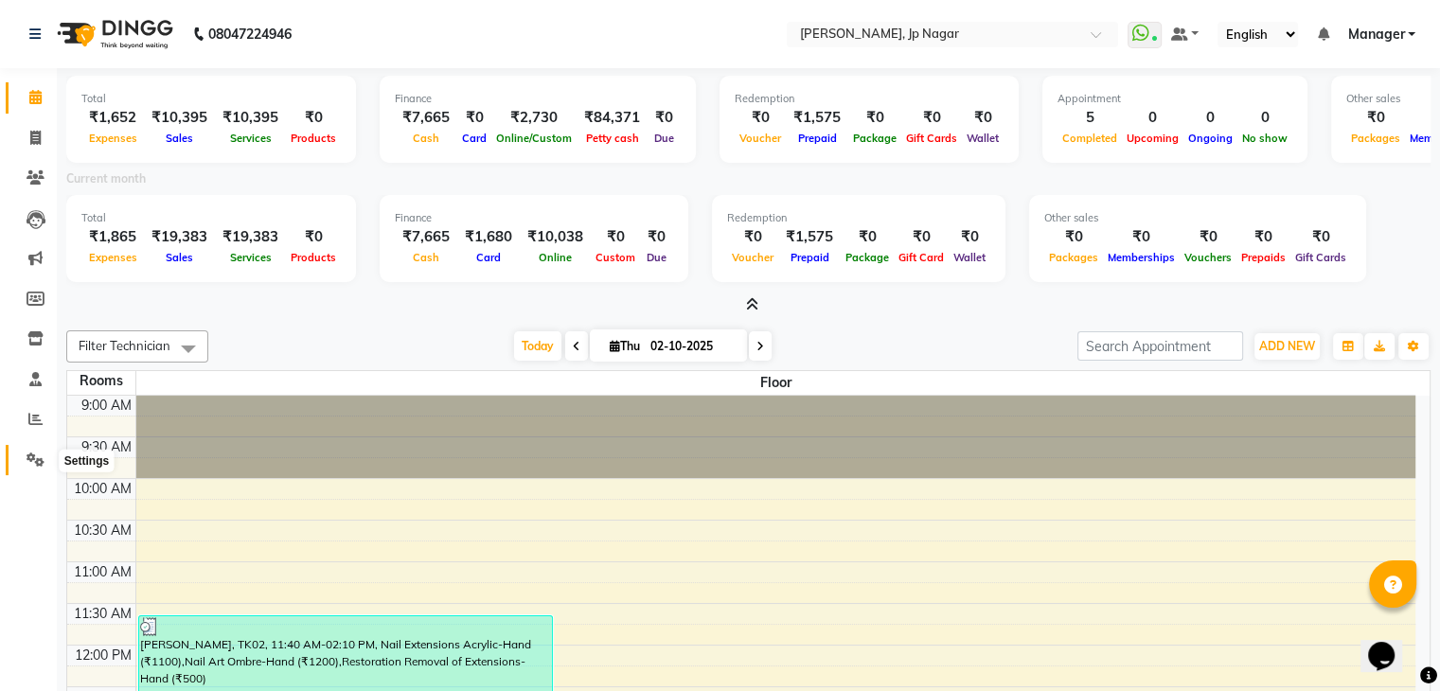
click at [37, 454] on icon at bounding box center [36, 460] width 18 height 14
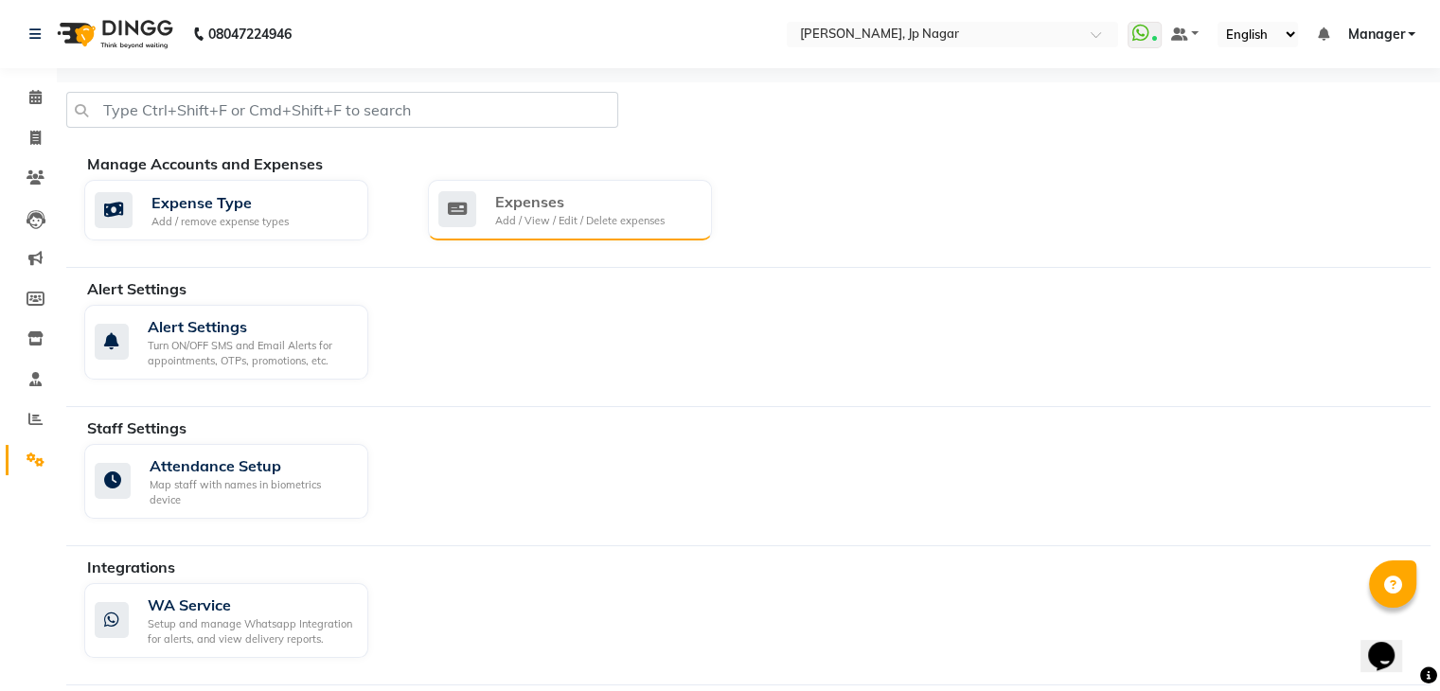
click at [547, 219] on div "Add / View / Edit / Delete expenses" at bounding box center [580, 221] width 170 height 16
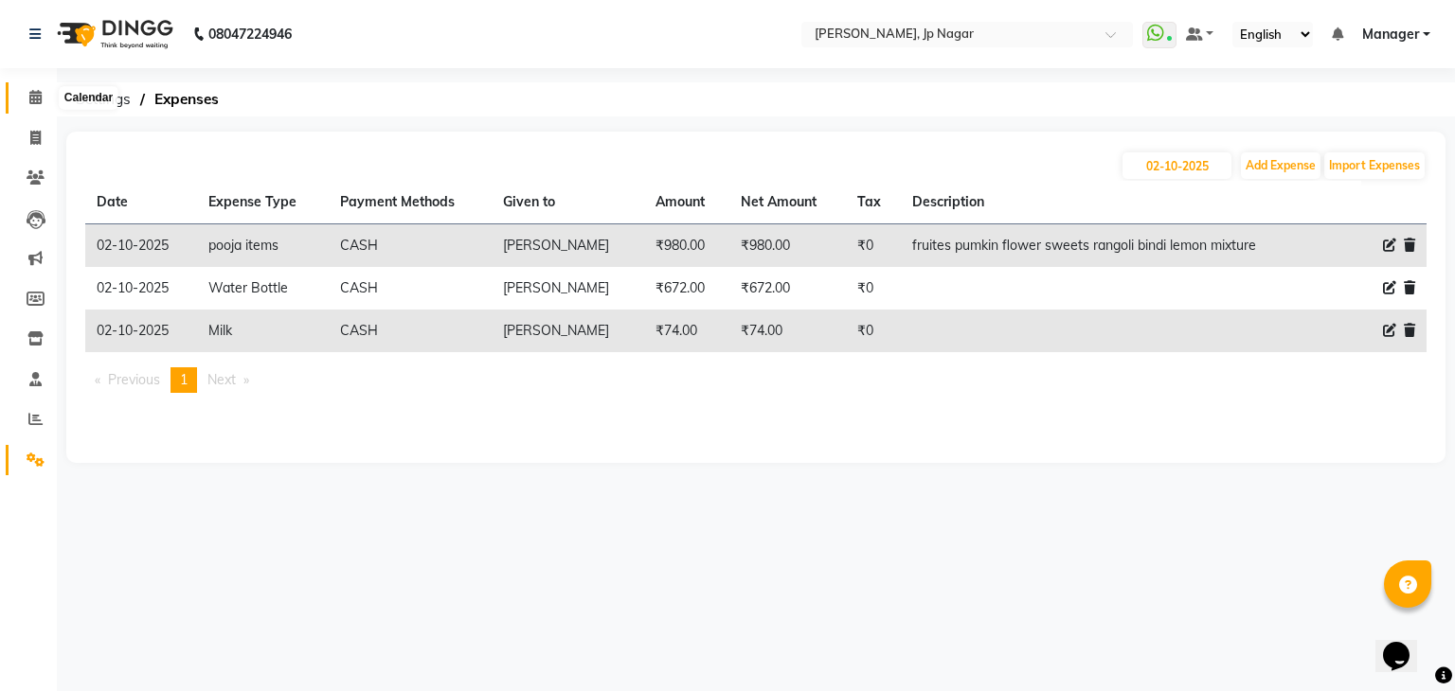
click at [27, 96] on span at bounding box center [35, 98] width 33 height 22
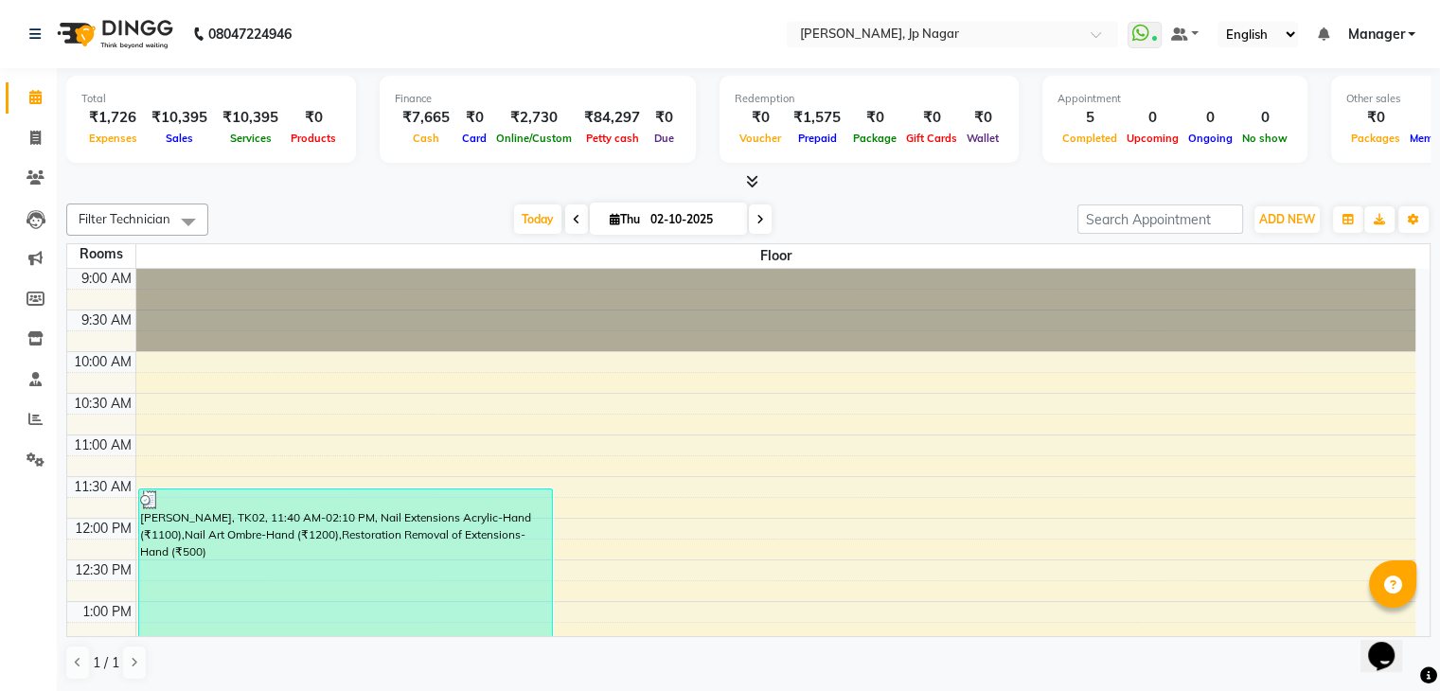
click at [750, 177] on icon at bounding box center [752, 181] width 12 height 14
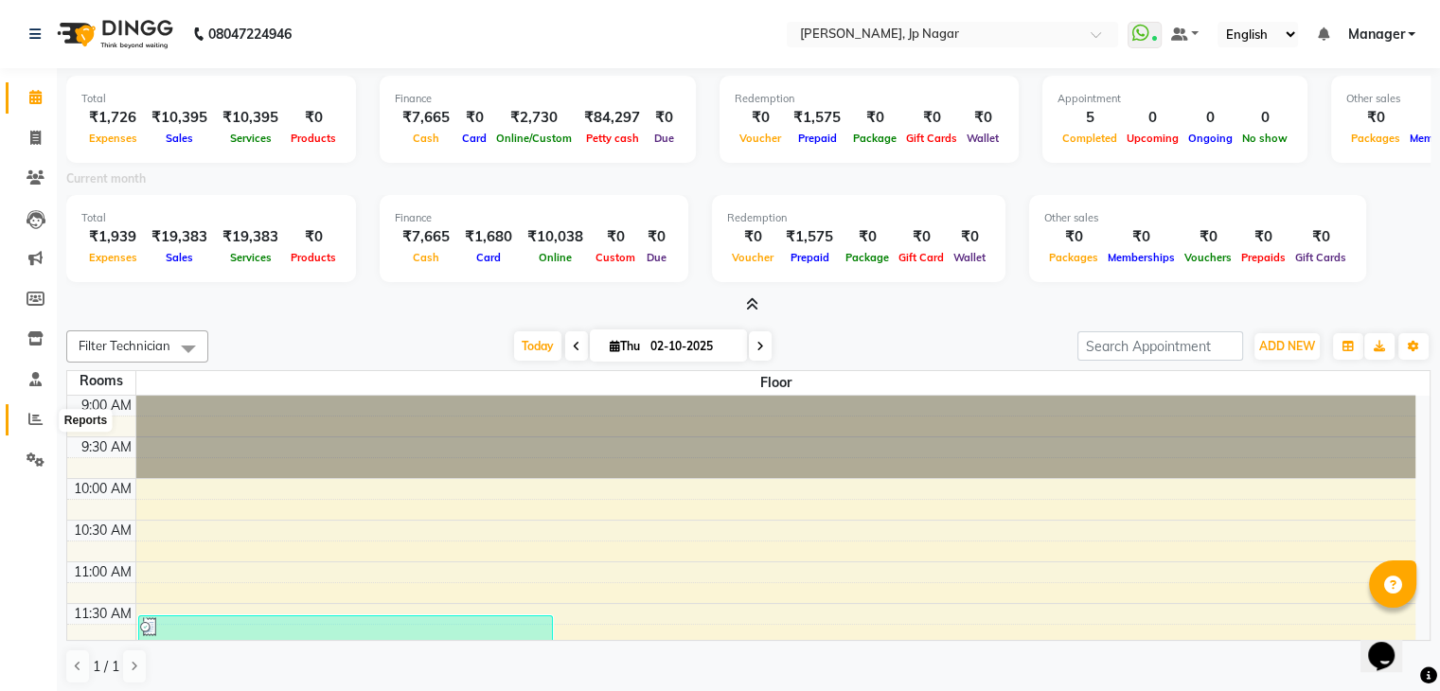
click at [28, 421] on icon at bounding box center [35, 419] width 14 height 14
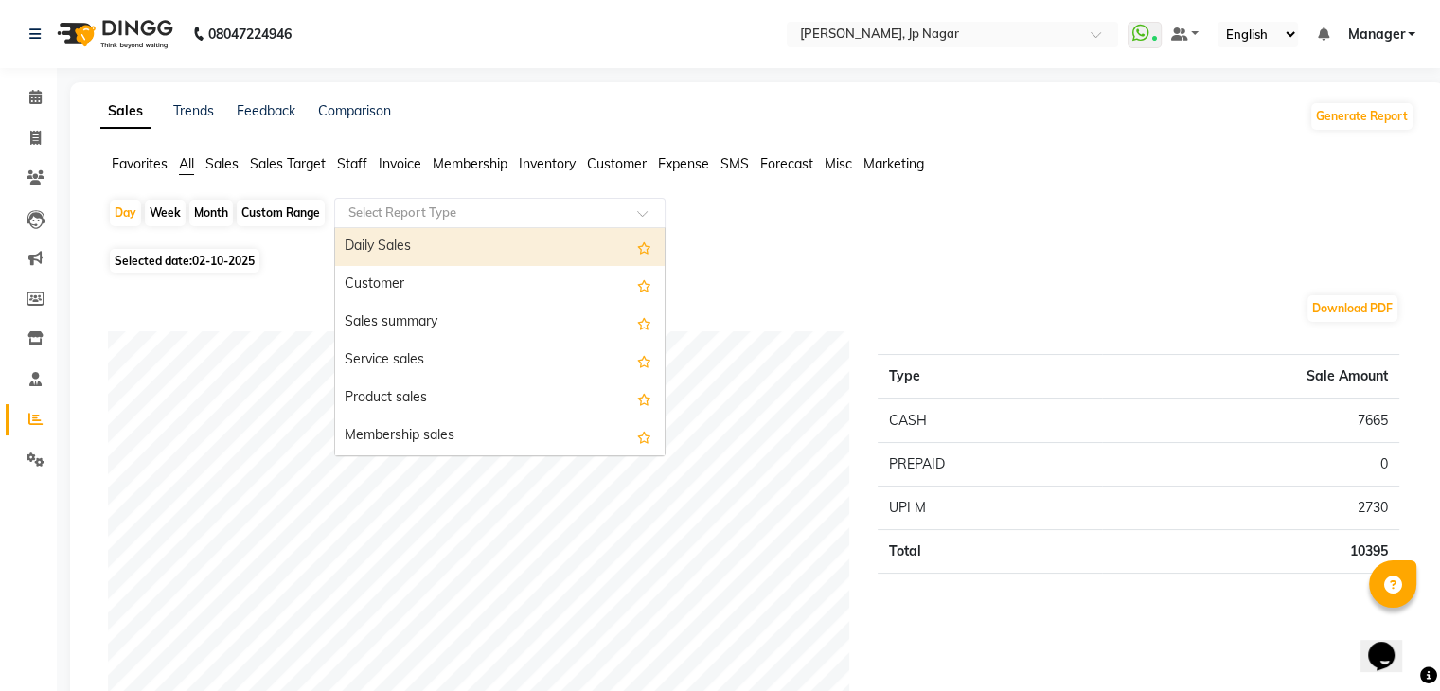
click at [494, 217] on input "text" at bounding box center [481, 213] width 273 height 19
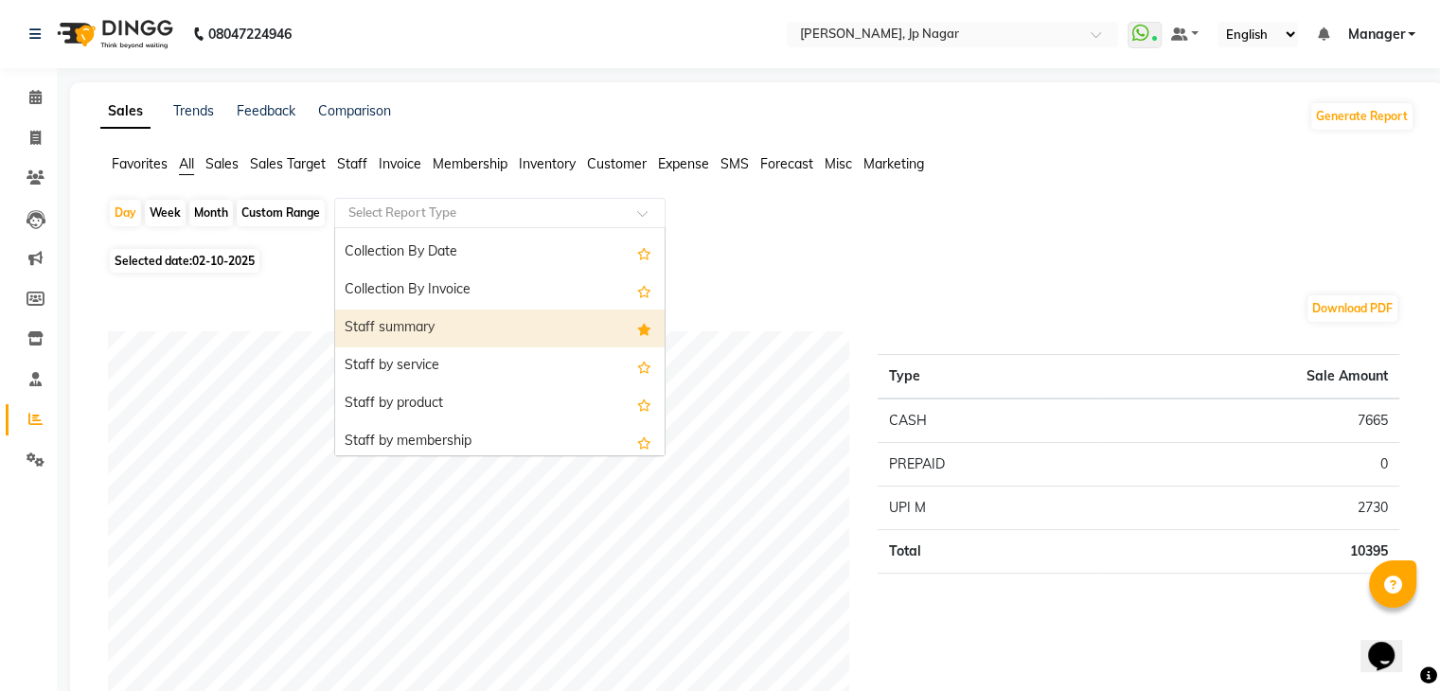
scroll to position [600, 0]
click at [451, 340] on div "Staff summary" at bounding box center [500, 329] width 330 height 38
select select "full_report"
select select "pdf"
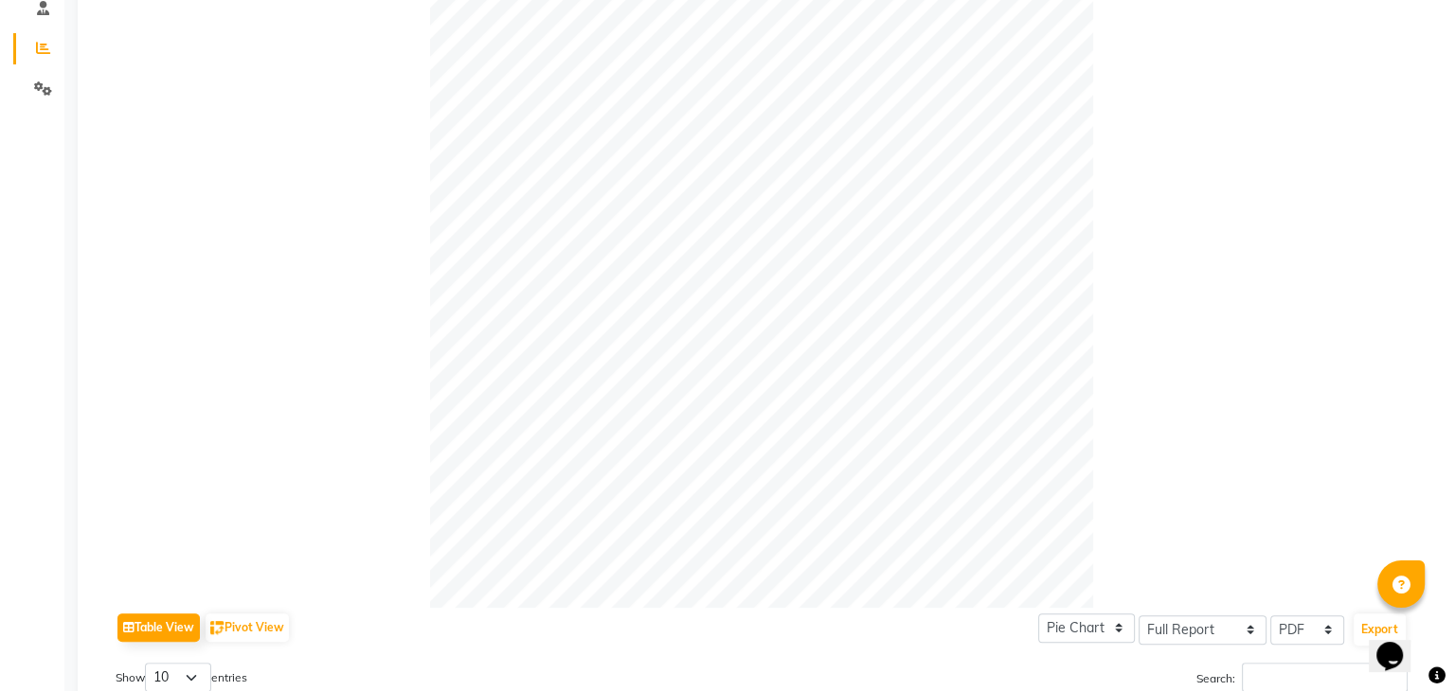
scroll to position [0, 0]
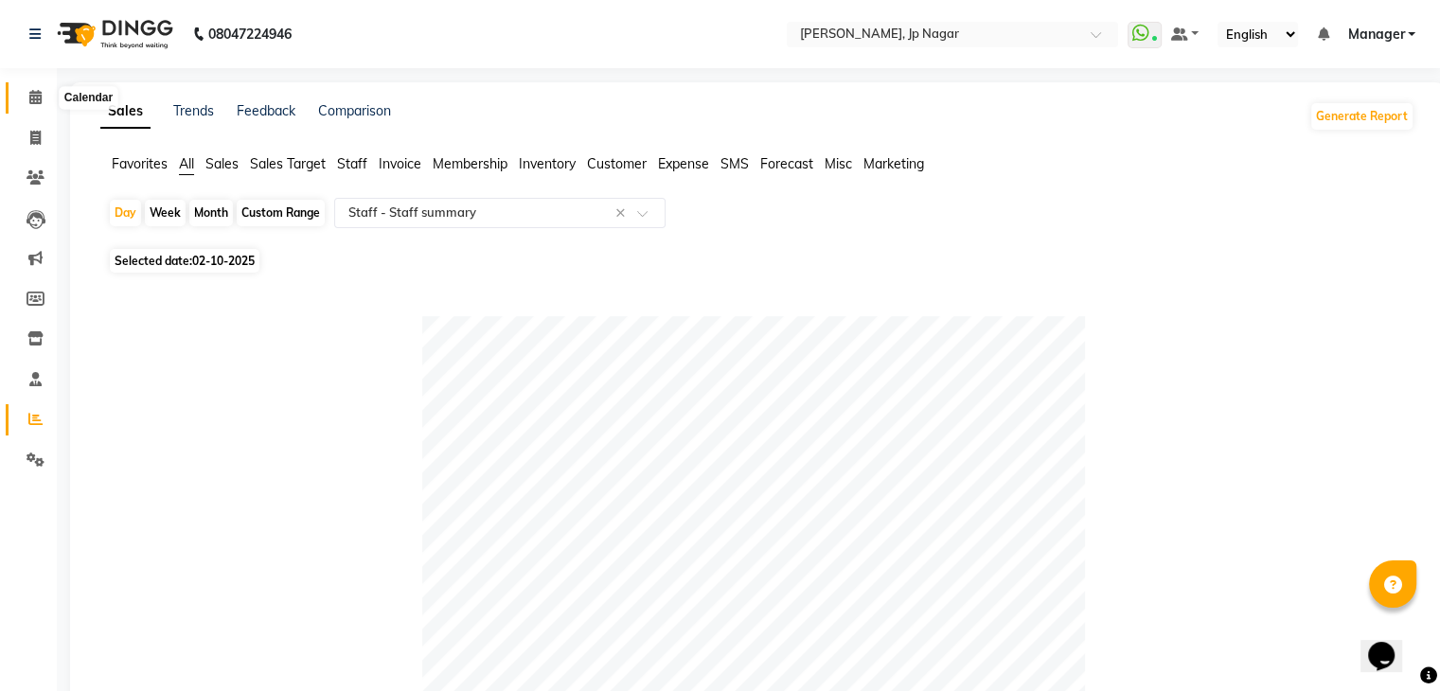
click at [38, 88] on span at bounding box center [35, 98] width 33 height 22
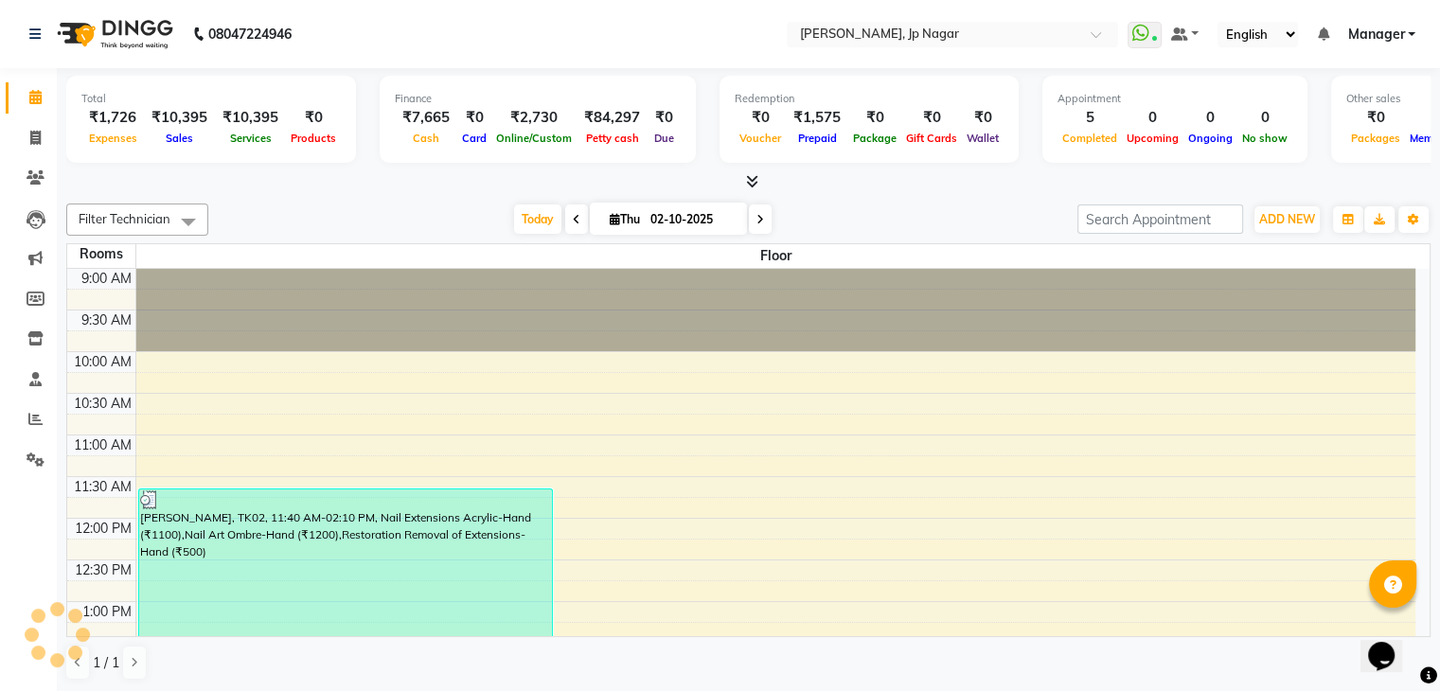
scroll to position [668, 0]
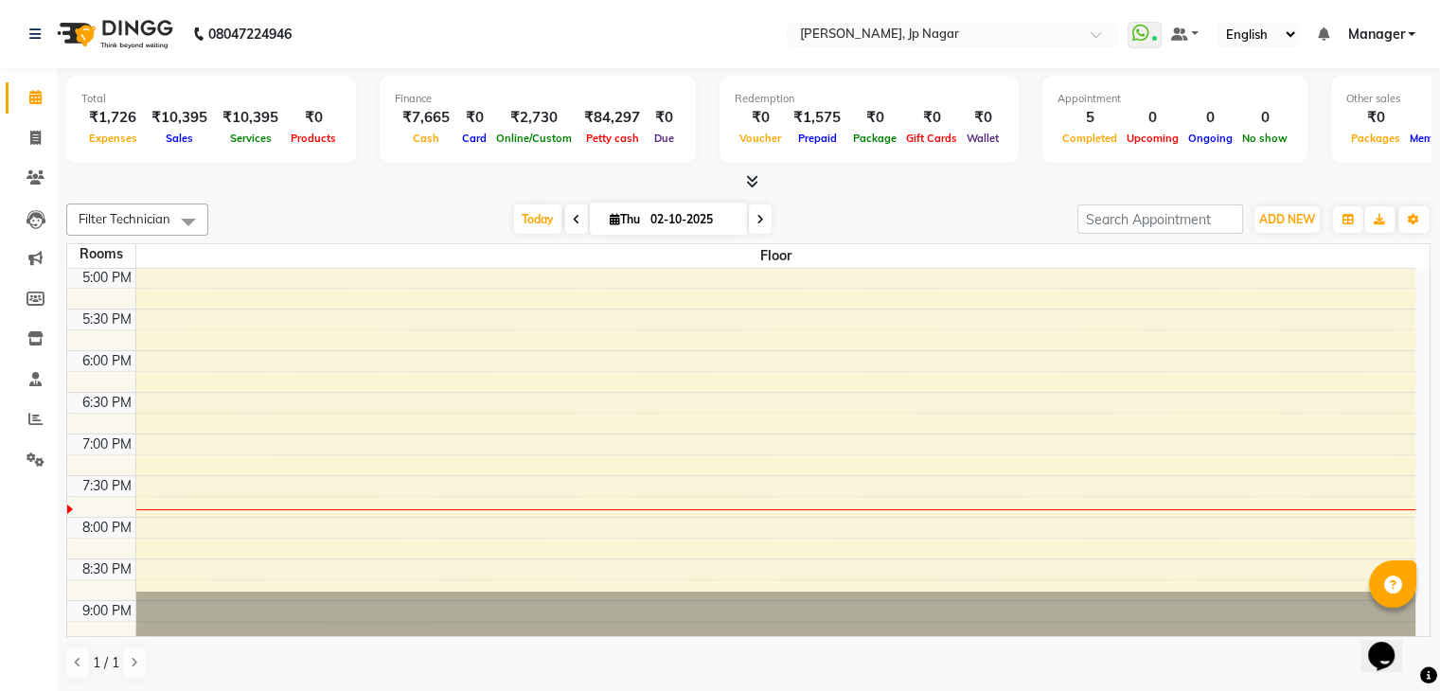
click at [755, 183] on icon at bounding box center [752, 181] width 12 height 14
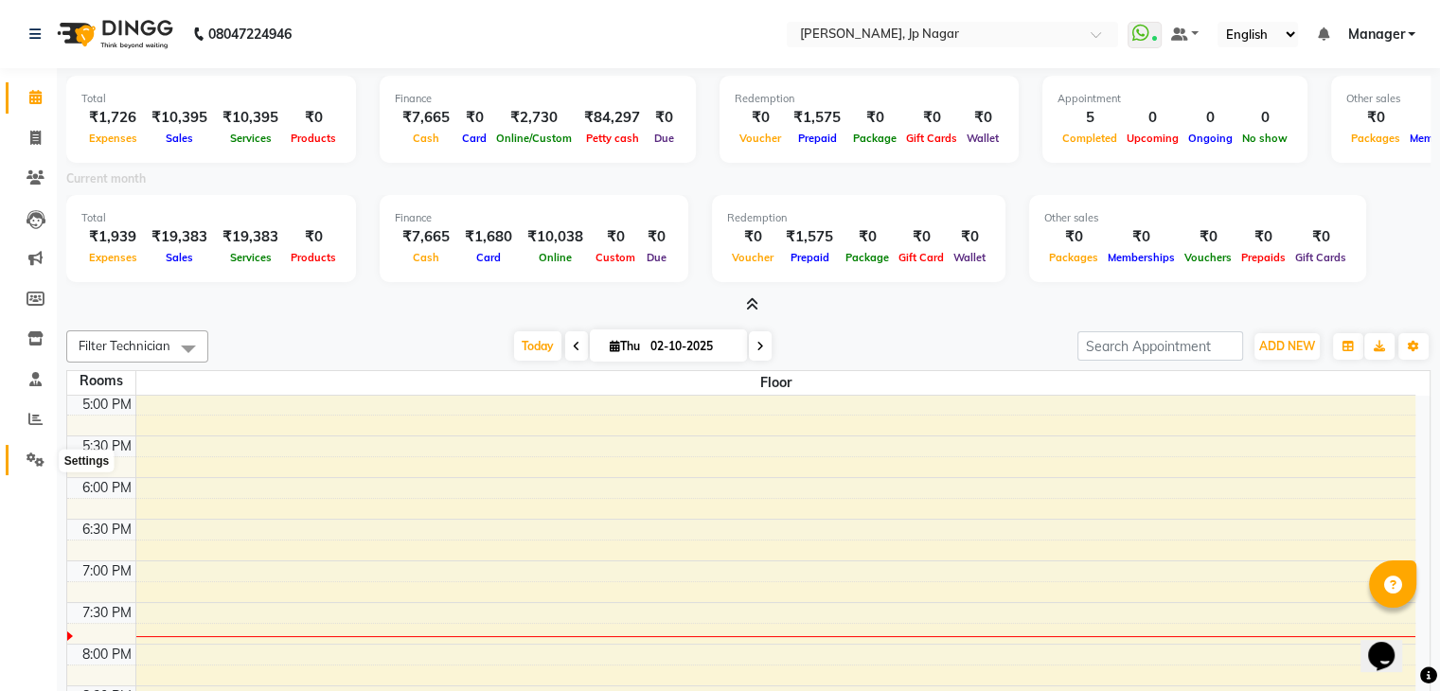
click at [32, 455] on icon at bounding box center [36, 460] width 18 height 14
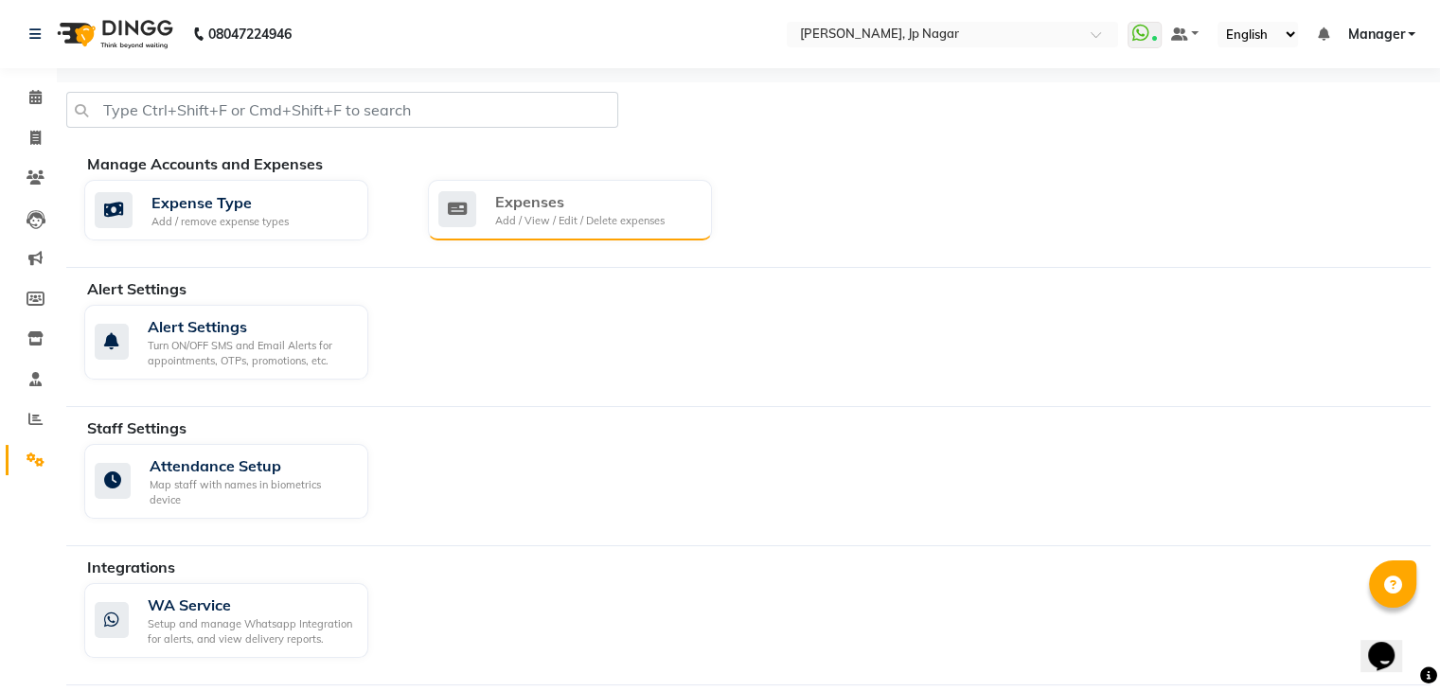
click at [602, 190] on div "Expenses" at bounding box center [580, 201] width 170 height 23
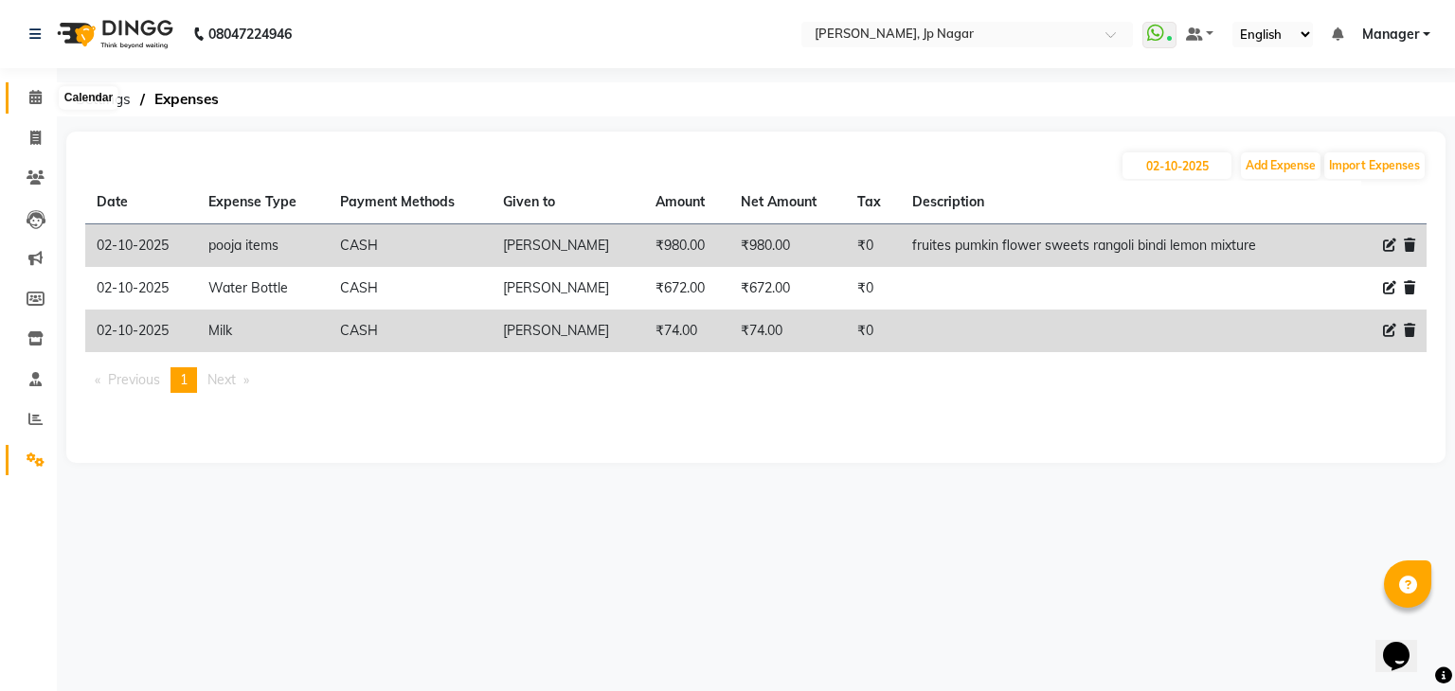
click at [41, 98] on icon at bounding box center [35, 97] width 12 height 14
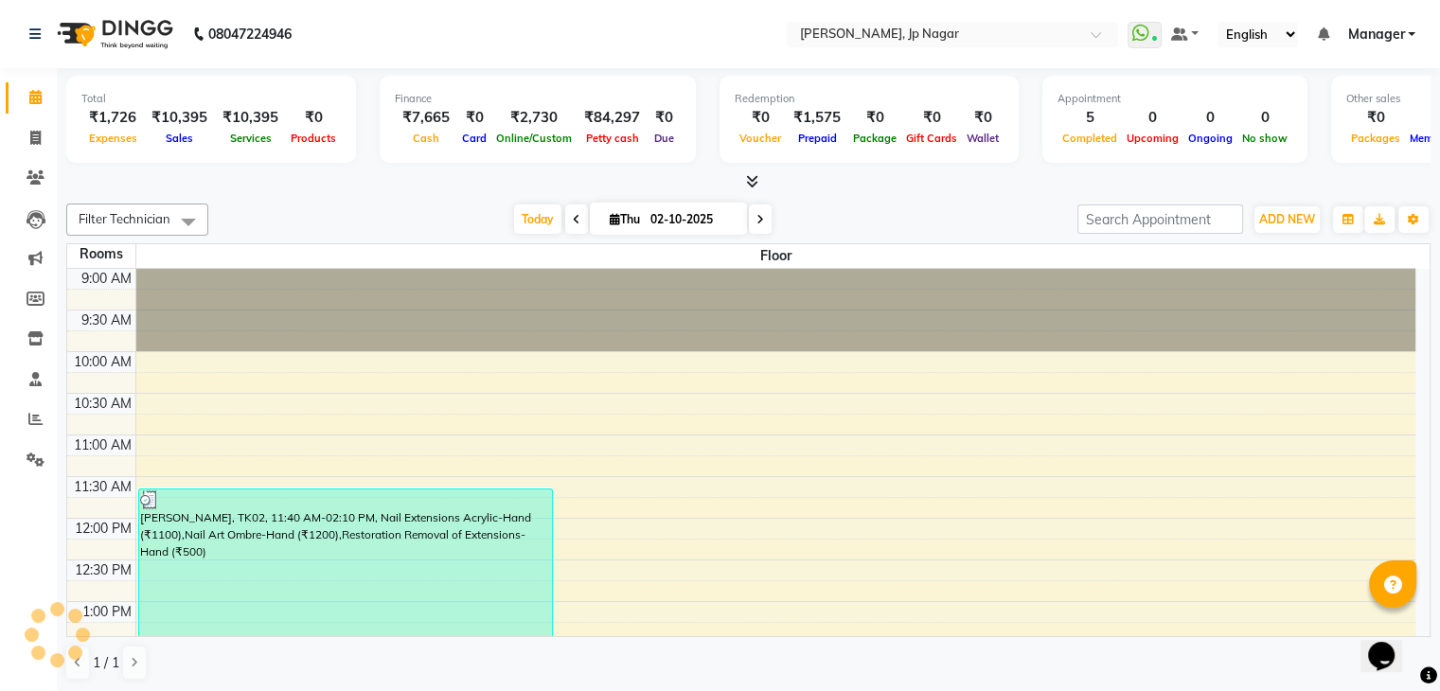
scroll to position [668, 0]
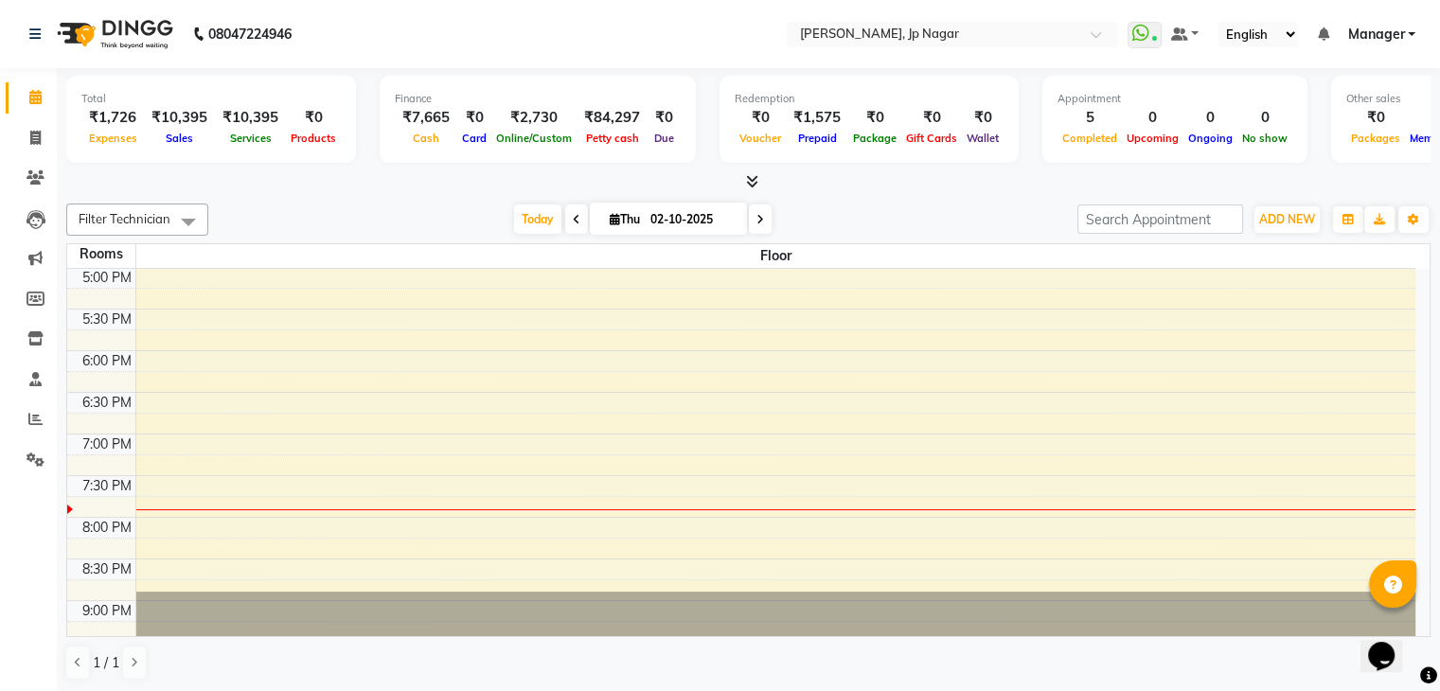
click at [749, 181] on icon at bounding box center [752, 181] width 12 height 14
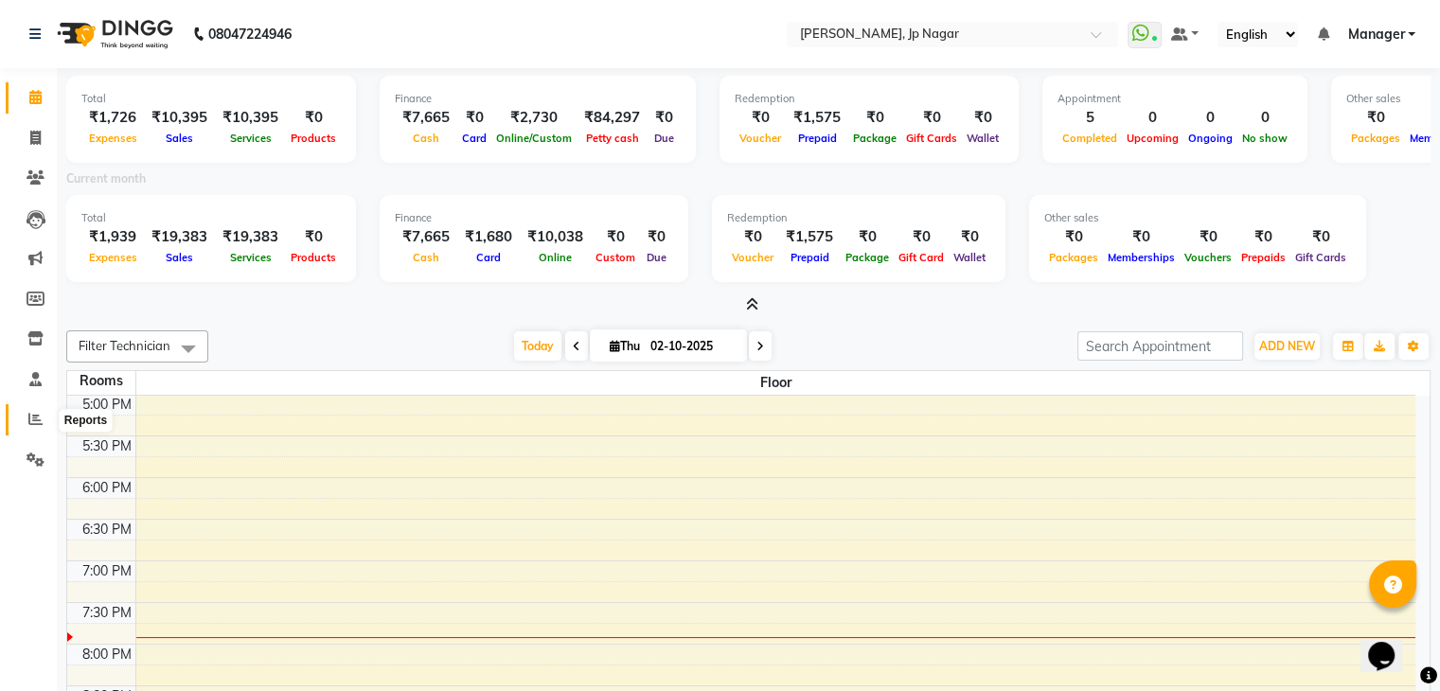
click at [35, 421] on icon at bounding box center [35, 419] width 14 height 14
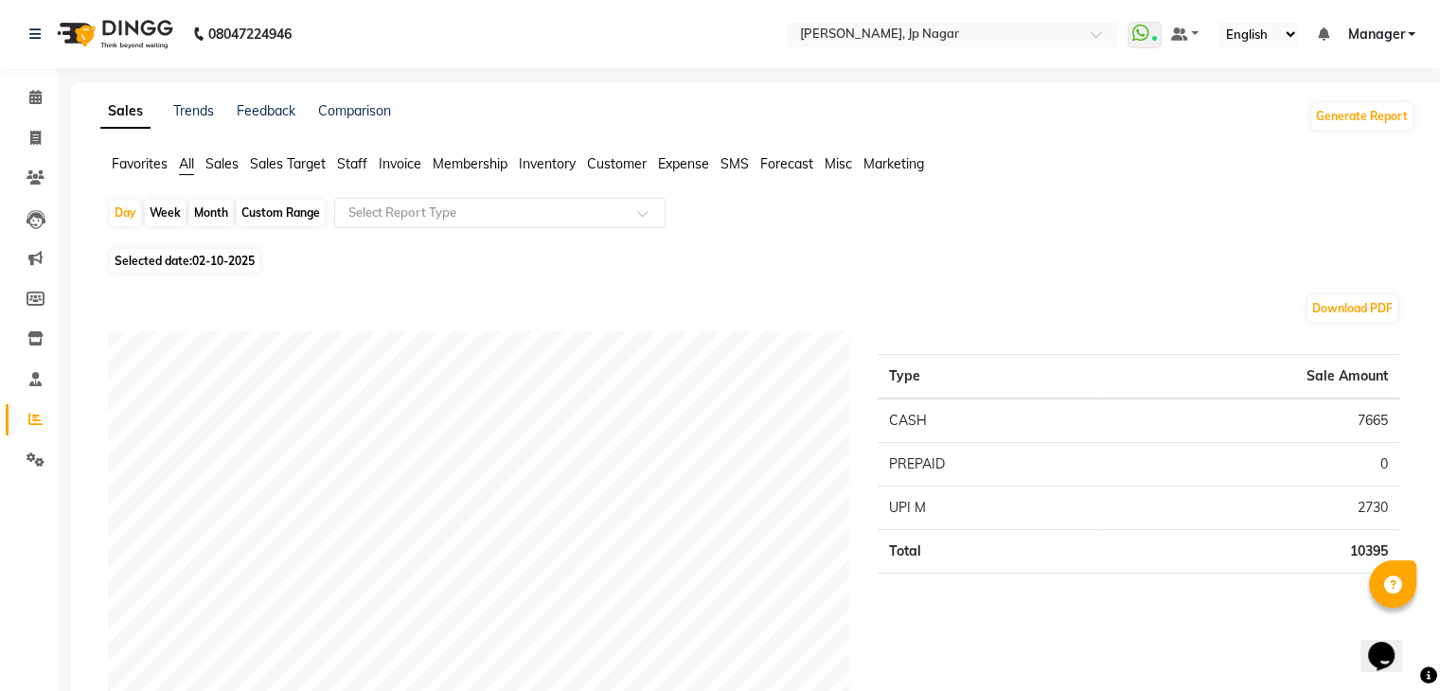
click at [351, 166] on span "Staff" at bounding box center [352, 163] width 30 height 17
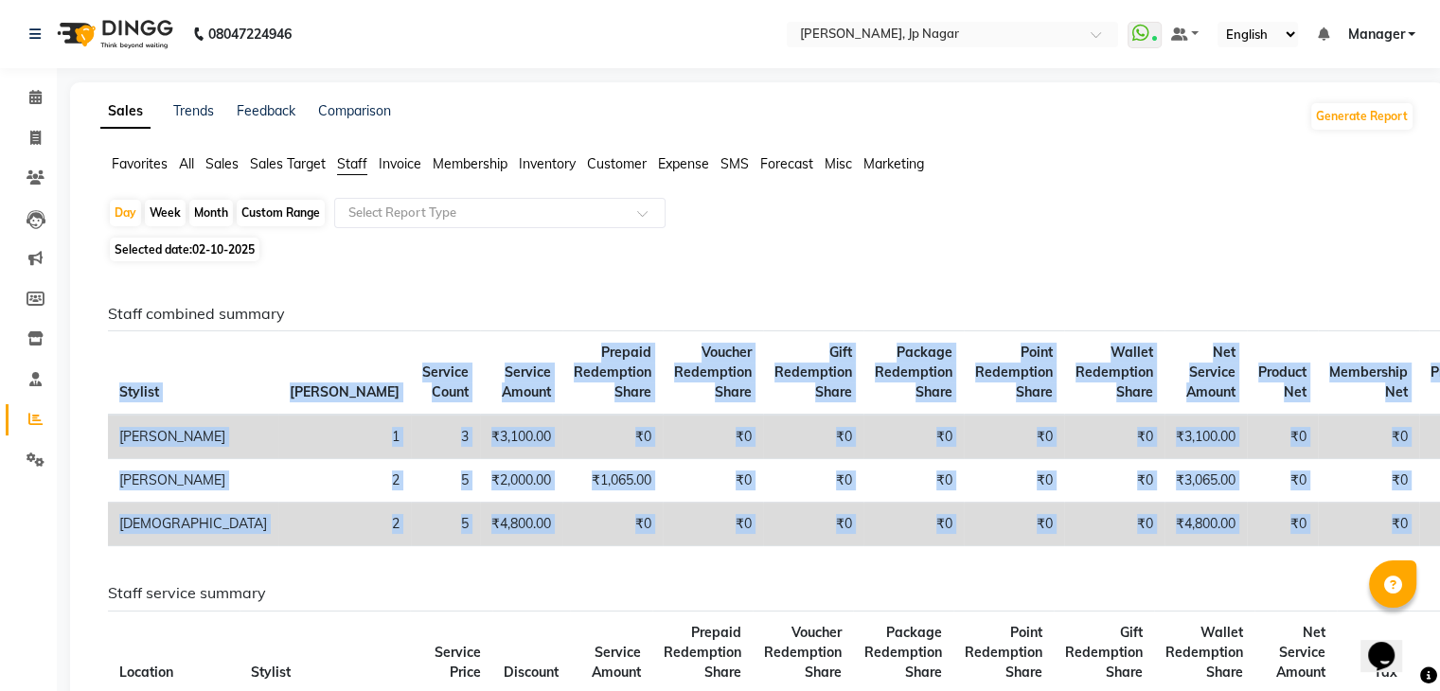
drag, startPoint x: 109, startPoint y: 349, endPoint x: 1454, endPoint y: 543, distance: 1358.5
click at [1440, 543] on html "08047224946 Select Location × Nailashes, Jp Nagar WhatsApp Status ✕ Status: Con…" at bounding box center [720, 345] width 1440 height 691
copy table "Stylist Bill Count Service Count Service Amount Prepaid Redemption Share Vouche…"
click at [32, 98] on icon at bounding box center [35, 97] width 12 height 14
